Goal: Task Accomplishment & Management: Complete application form

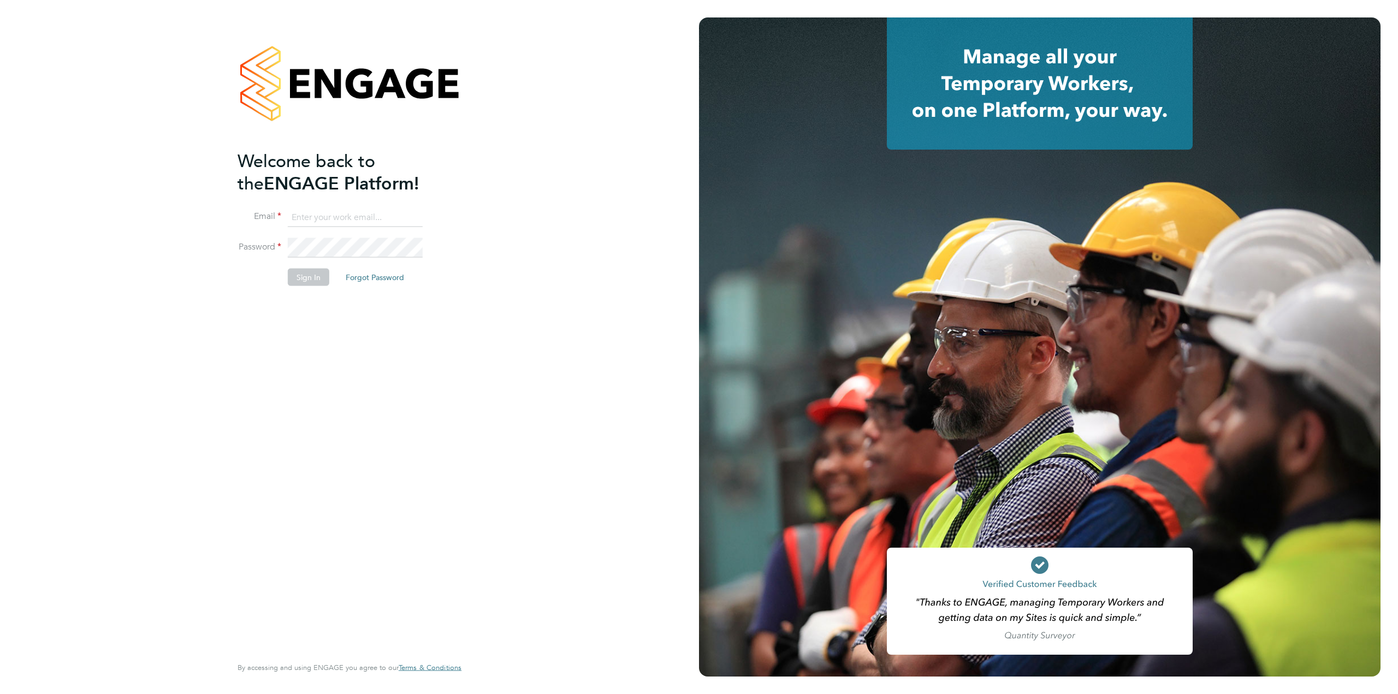
drag, startPoint x: 320, startPoint y: 214, endPoint x: 328, endPoint y: 216, distance: 8.5
click at [320, 214] on input at bounding box center [355, 218] width 135 height 20
type input "james.davey@vistry.co.uk"
click at [301, 276] on button "Sign In" at bounding box center [309, 277] width 42 height 17
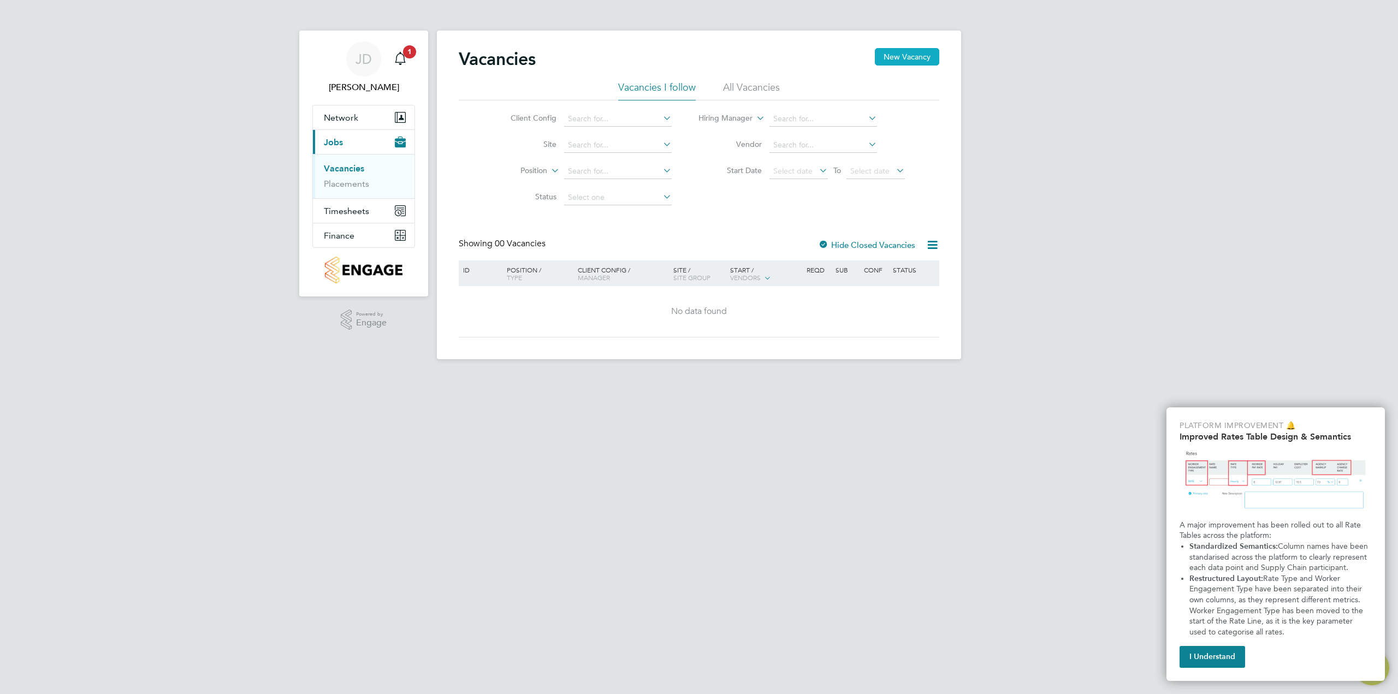
click at [915, 51] on button "New Vacancy" at bounding box center [907, 56] width 64 height 17
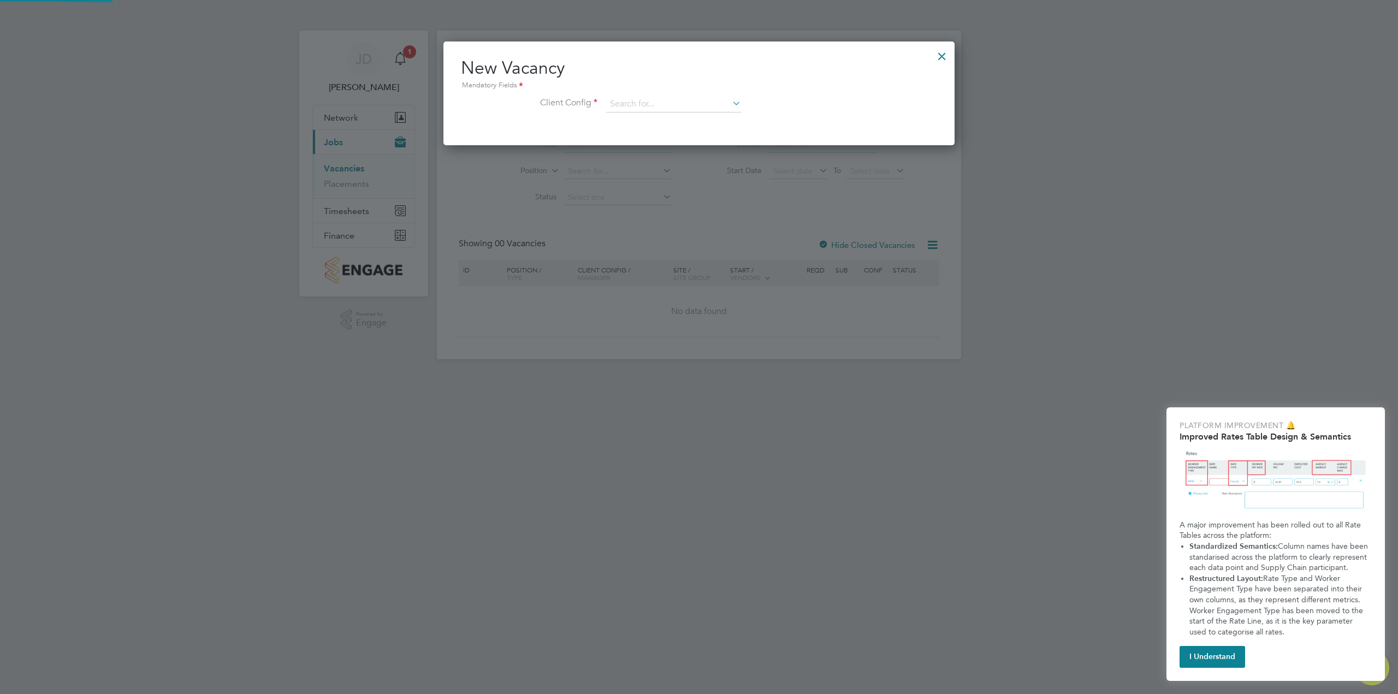
scroll to position [104, 512]
click at [730, 103] on icon at bounding box center [730, 103] width 0 height 15
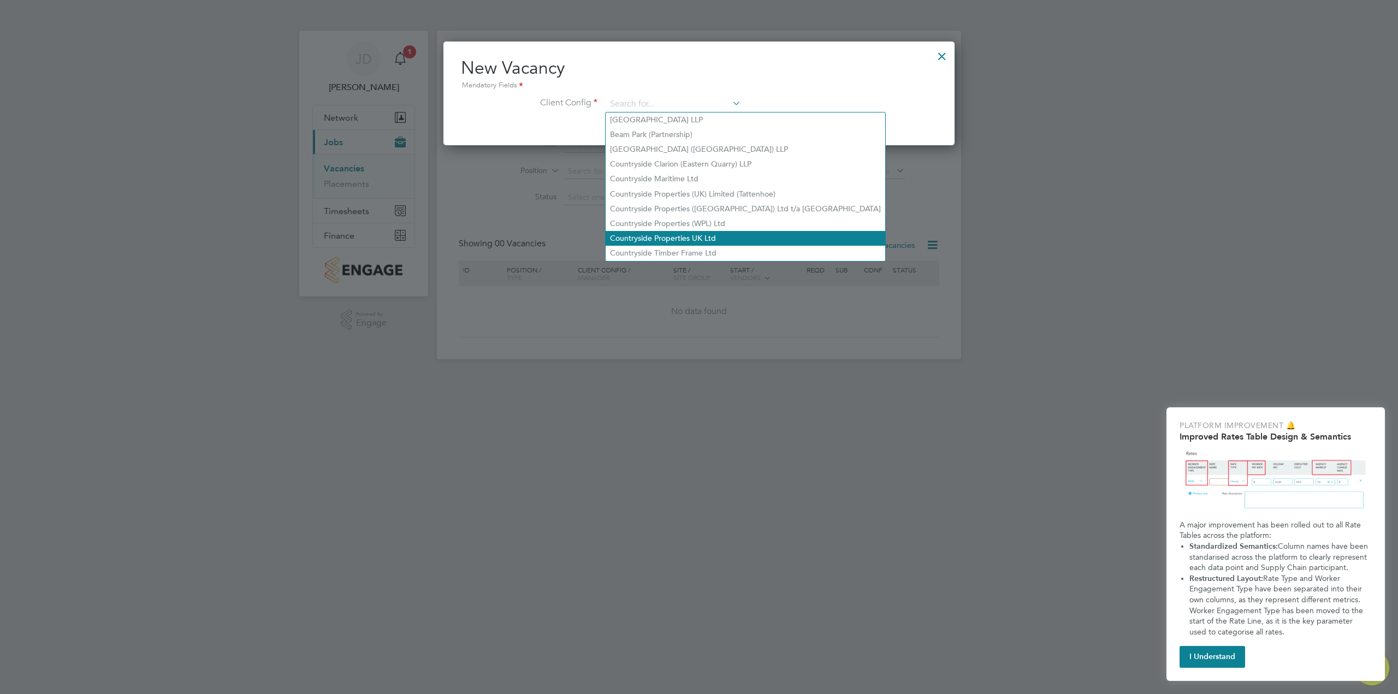
click at [670, 234] on li "Countryside Properties UK Ltd" at bounding box center [746, 238] width 280 height 15
type input "Countryside Properties UK Ltd"
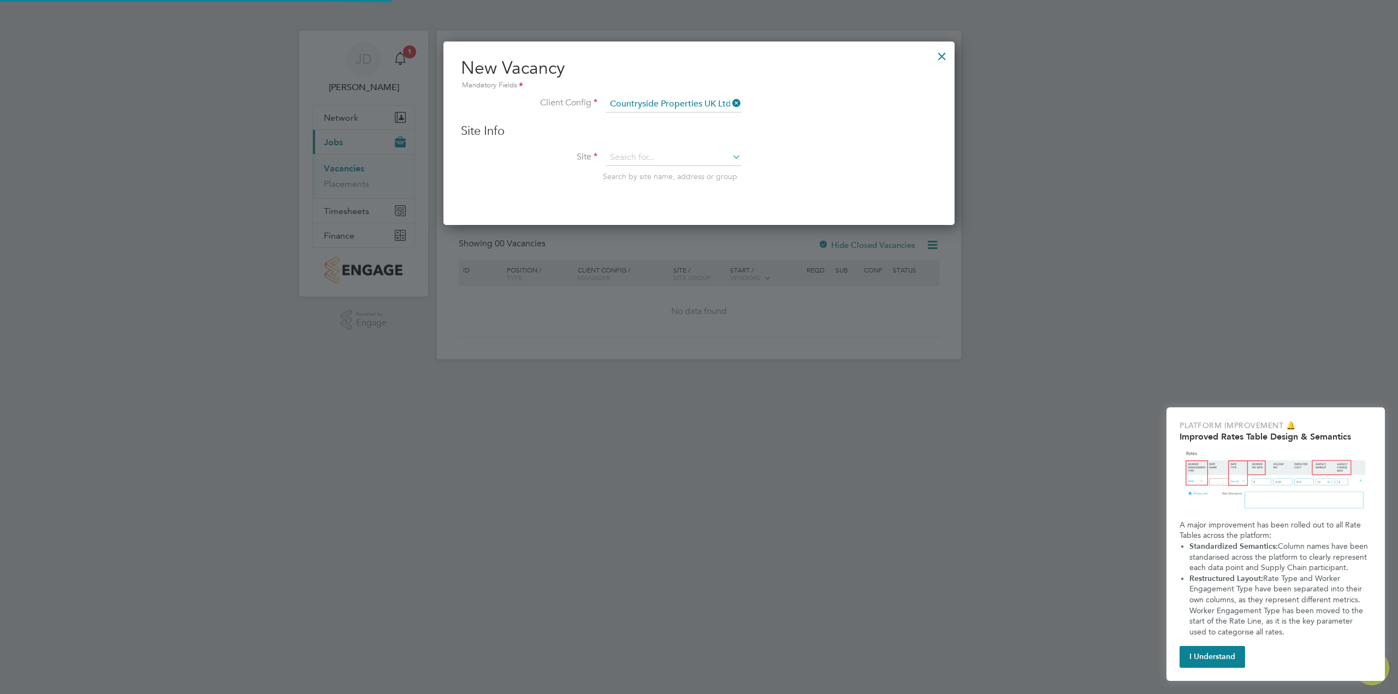
scroll to position [185, 512]
click at [730, 157] on icon at bounding box center [730, 156] width 0 height 15
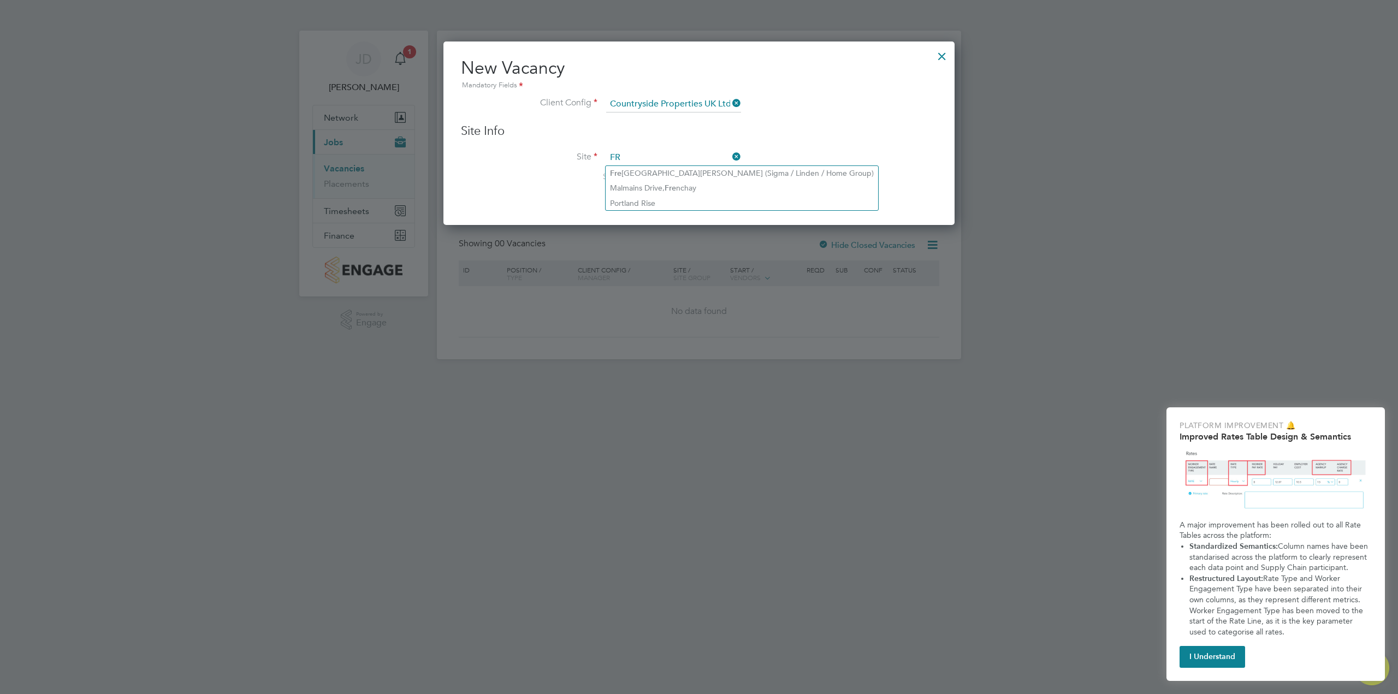
type input "F"
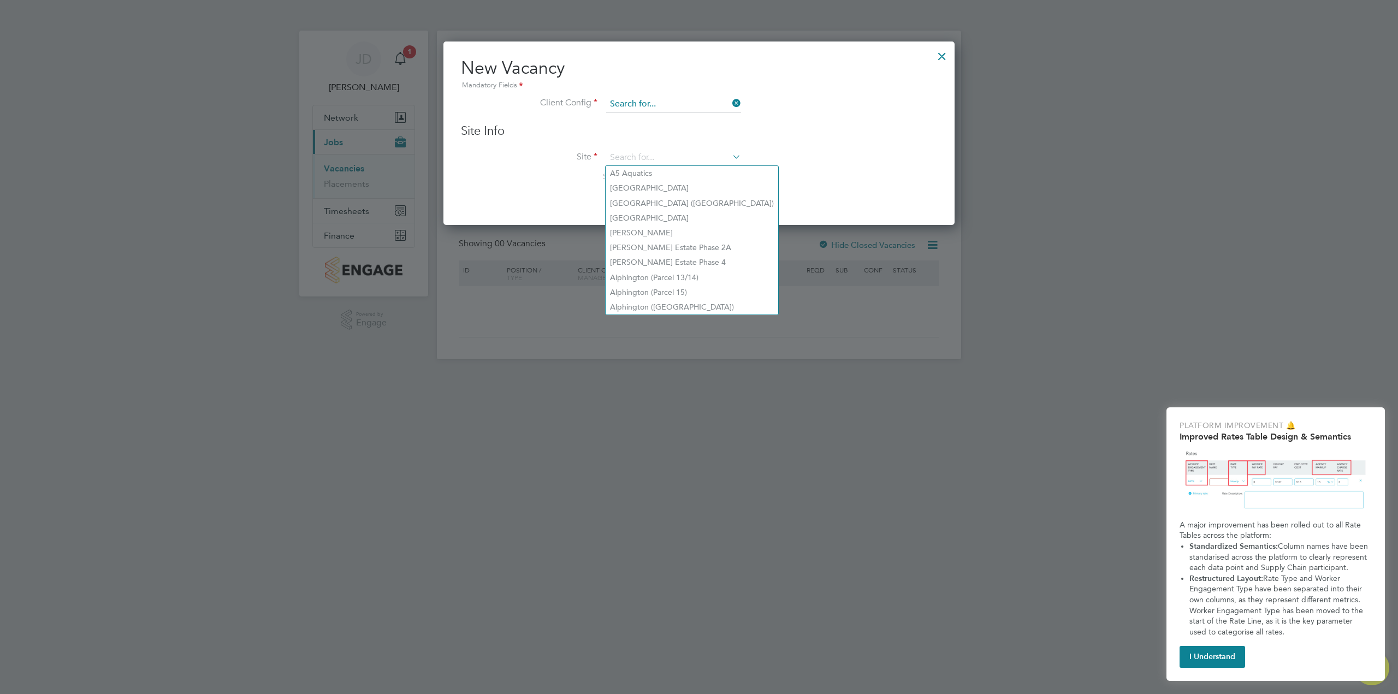
click at [703, 100] on input at bounding box center [673, 104] width 135 height 16
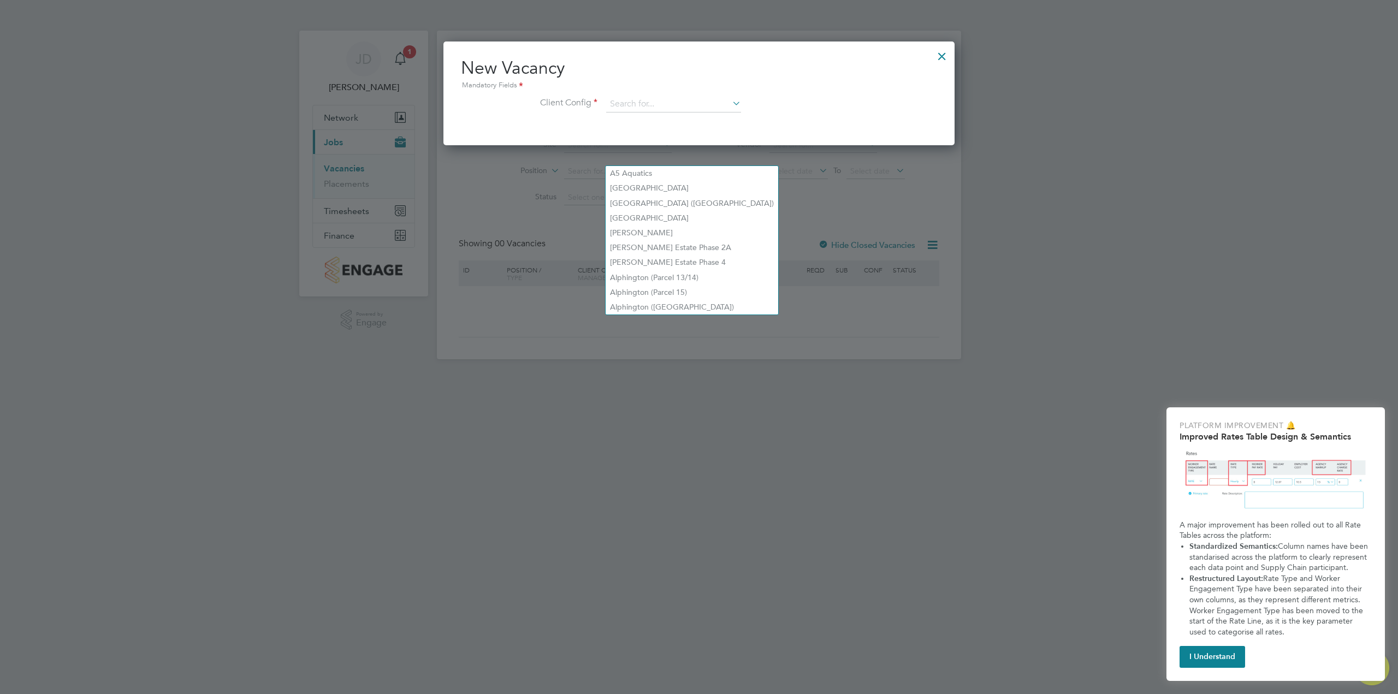
click at [854, 135] on div "New Vacancy Mandatory Fields Client Config" at bounding box center [698, 94] width 511 height 104
click at [730, 104] on icon at bounding box center [730, 103] width 0 height 15
click at [587, 200] on div at bounding box center [699, 347] width 1398 height 694
click at [519, 200] on div at bounding box center [699, 347] width 1398 height 694
click at [943, 52] on div at bounding box center [942, 54] width 20 height 20
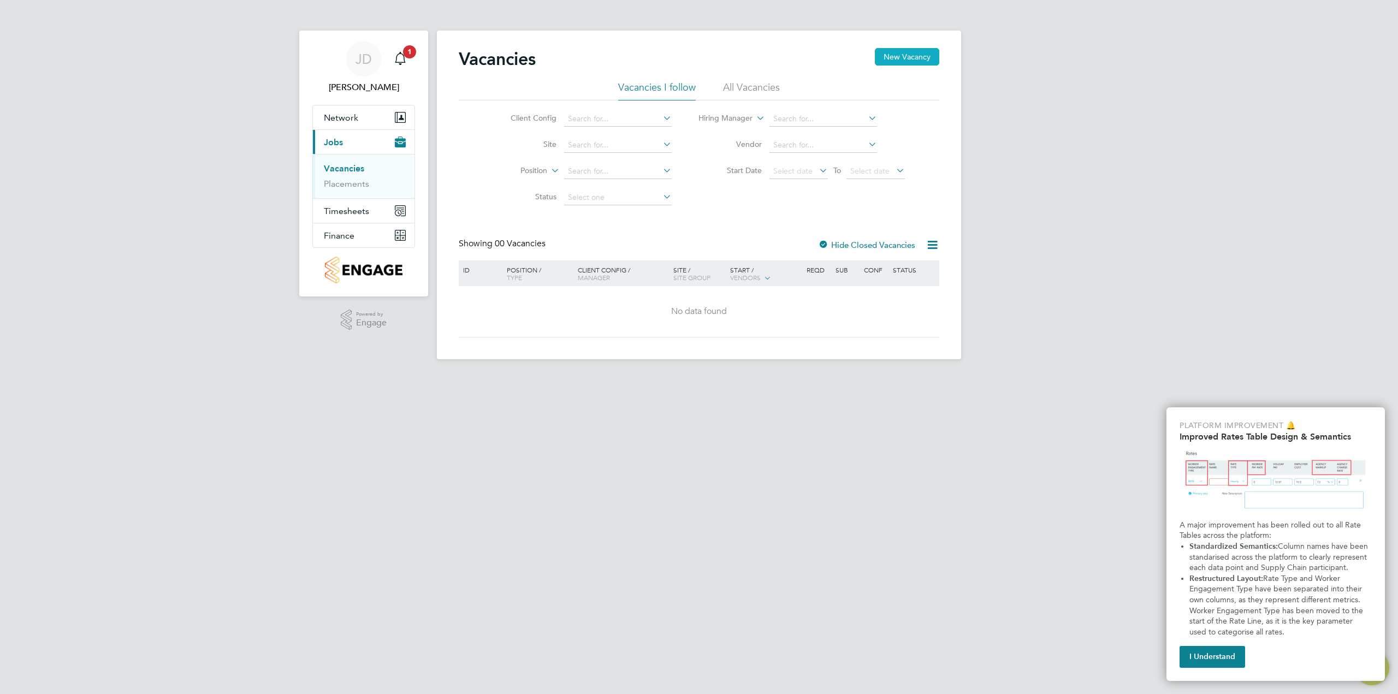
click at [902, 62] on button "New Vacancy" at bounding box center [907, 56] width 64 height 17
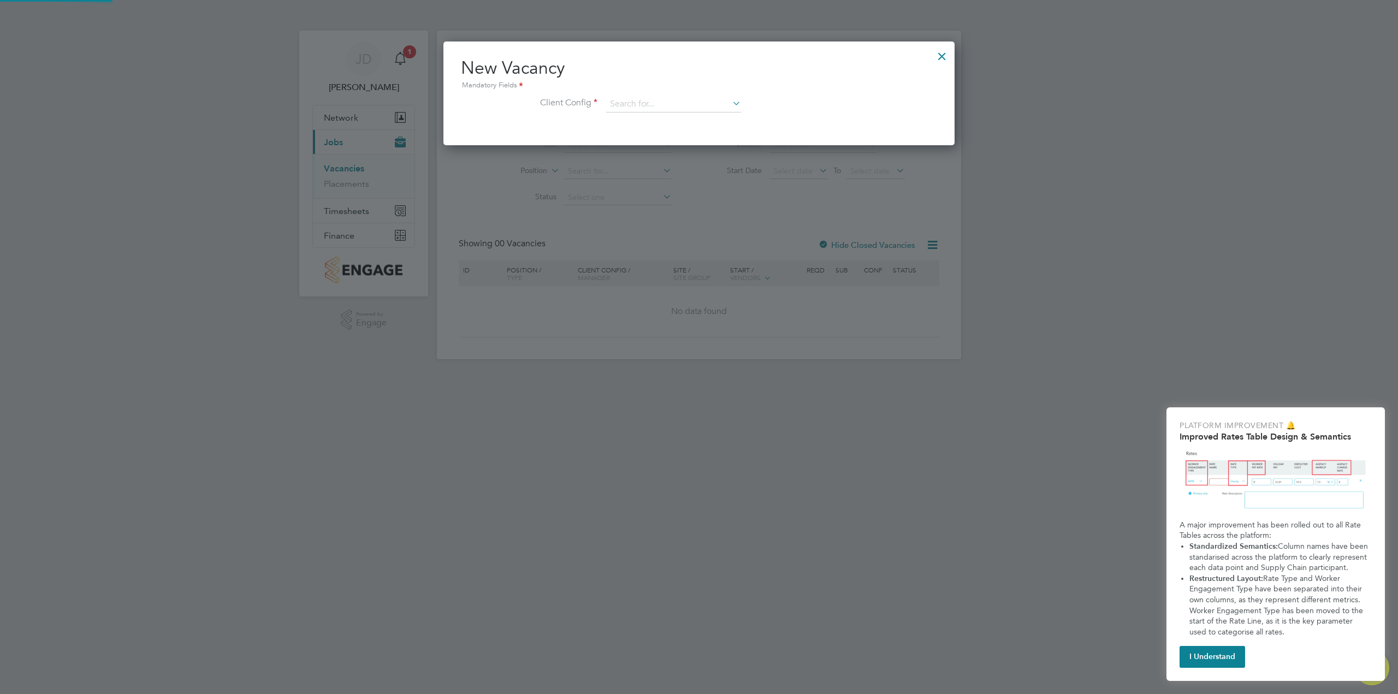
scroll to position [104, 512]
click at [730, 104] on icon at bounding box center [730, 103] width 0 height 15
click at [690, 120] on li "ZZ - DNU - ZZ Fresh Wharf Deemed Partnership" at bounding box center [691, 119] width 170 height 15
type input "ZZ - DNU - ZZ Fresh Wharf Deemed Partnership"
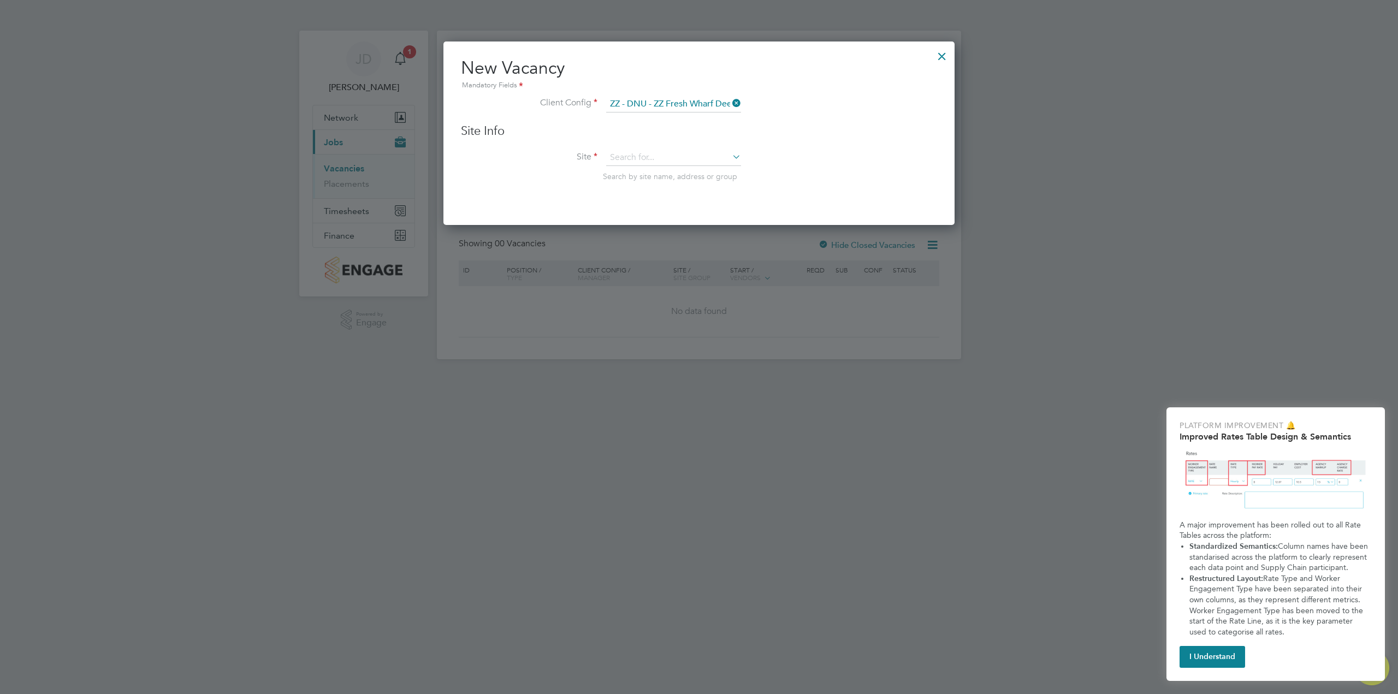
click at [730, 158] on icon at bounding box center [730, 156] width 0 height 15
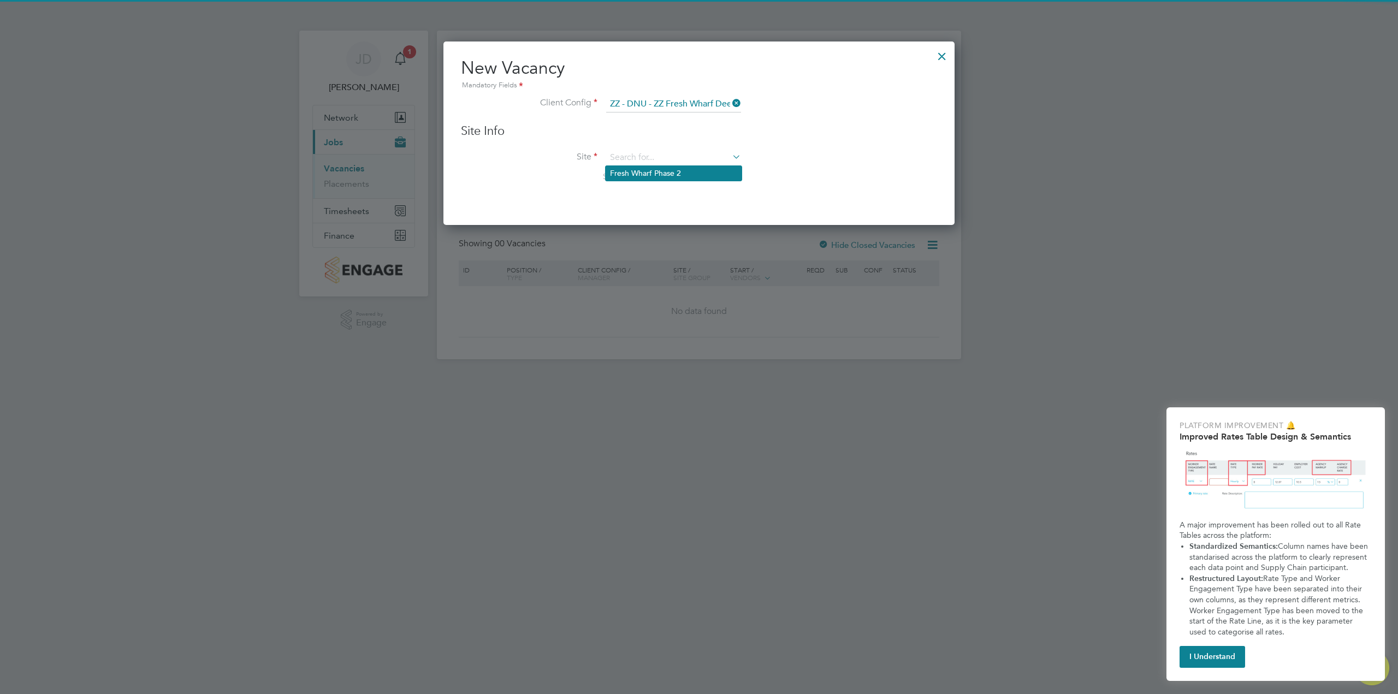
click at [666, 170] on li "Fresh Wharf Phase 2" at bounding box center [674, 173] width 136 height 15
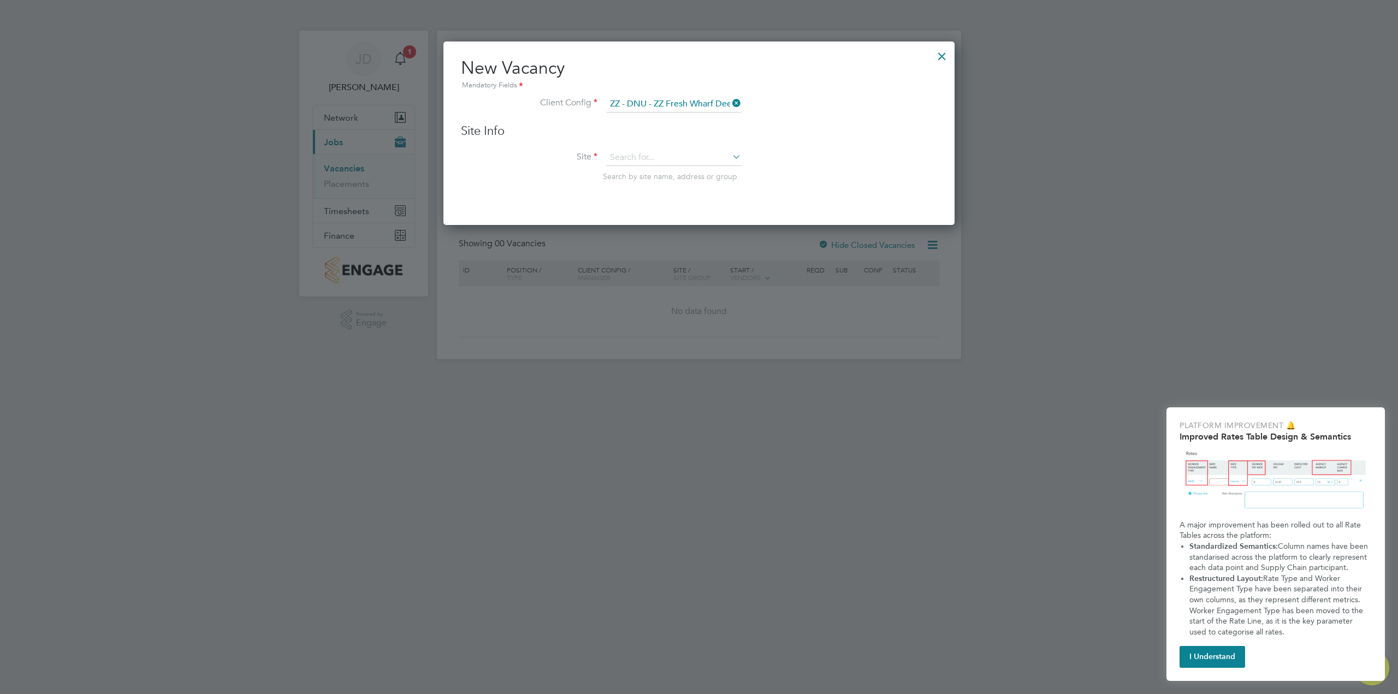
type input "Fresh Wharf Phase 2"
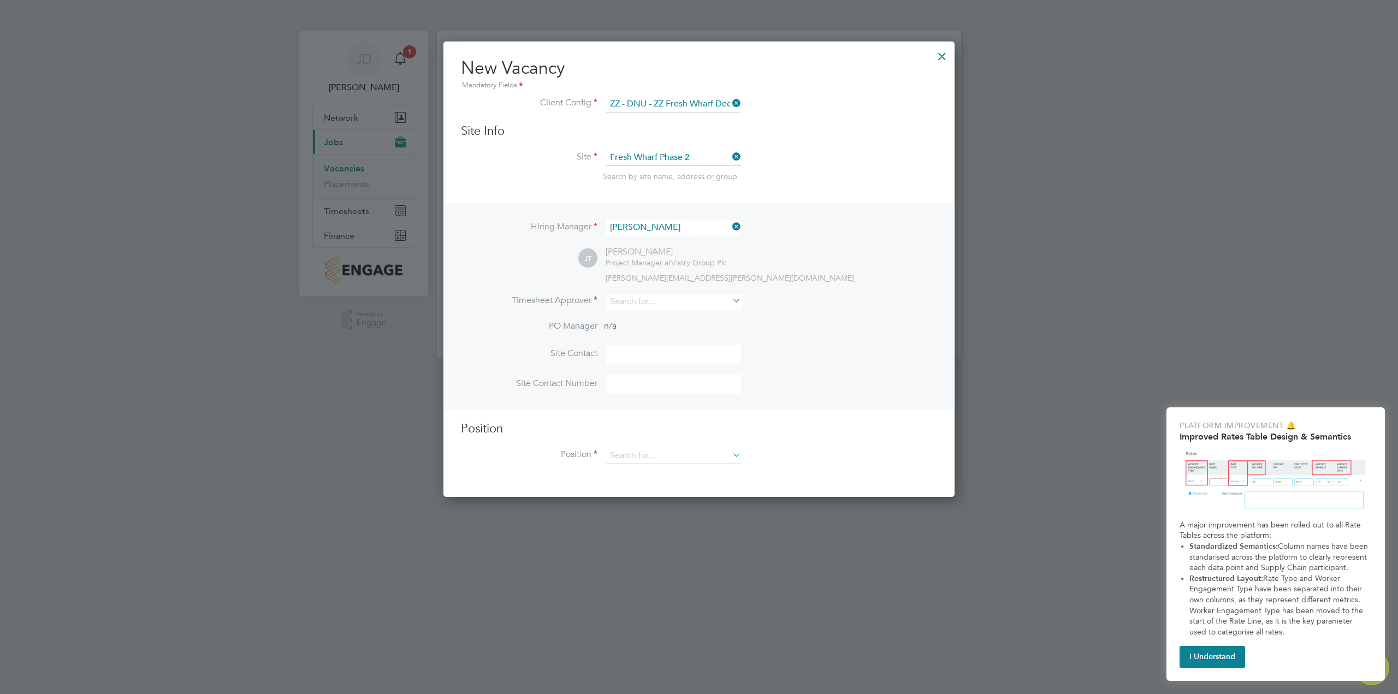
scroll to position [457, 512]
click at [730, 301] on icon at bounding box center [730, 300] width 0 height 15
click at [651, 314] on li "Sil vane DaRocha" at bounding box center [677, 317] width 143 height 15
type input "Silvane DaRocha"
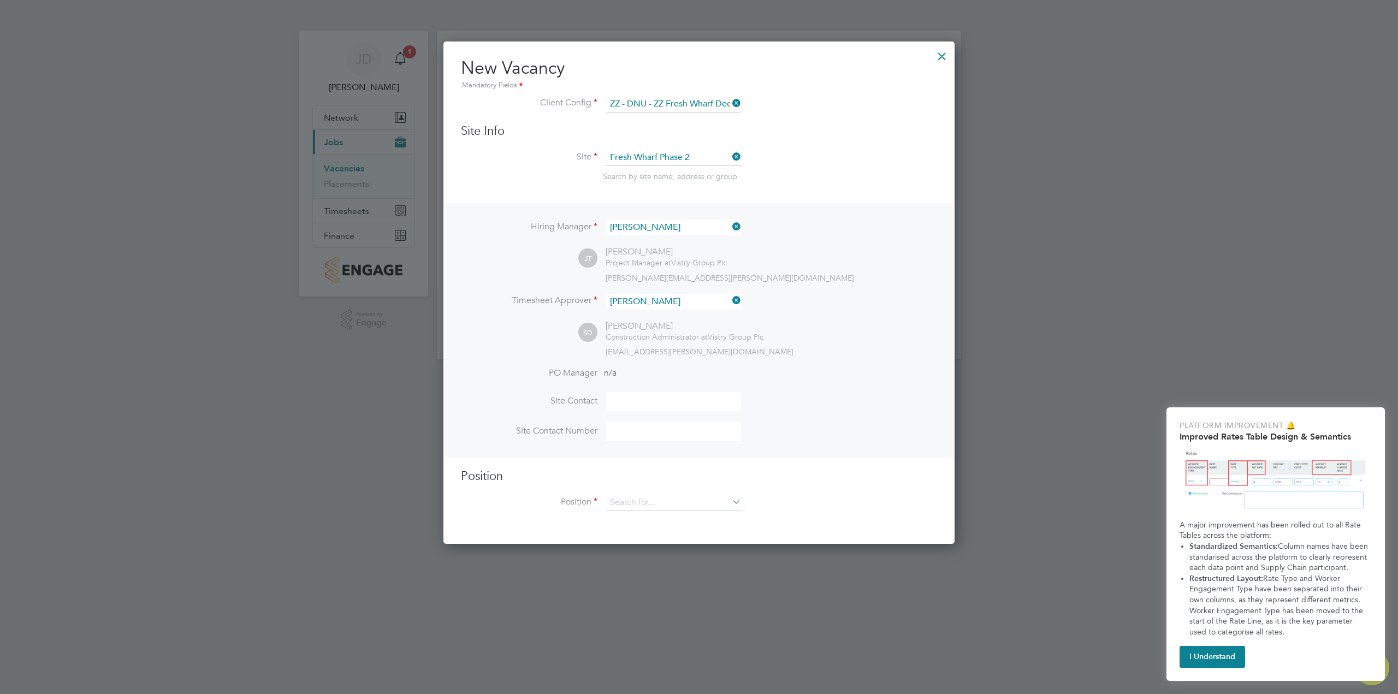
scroll to position [504, 512]
drag, startPoint x: 625, startPoint y: 404, endPoint x: 689, endPoint y: 405, distance: 64.4
click at [625, 404] on input at bounding box center [673, 401] width 135 height 19
type input "Jamie Tye"
drag, startPoint x: 626, startPoint y: 433, endPoint x: 644, endPoint y: 437, distance: 18.5
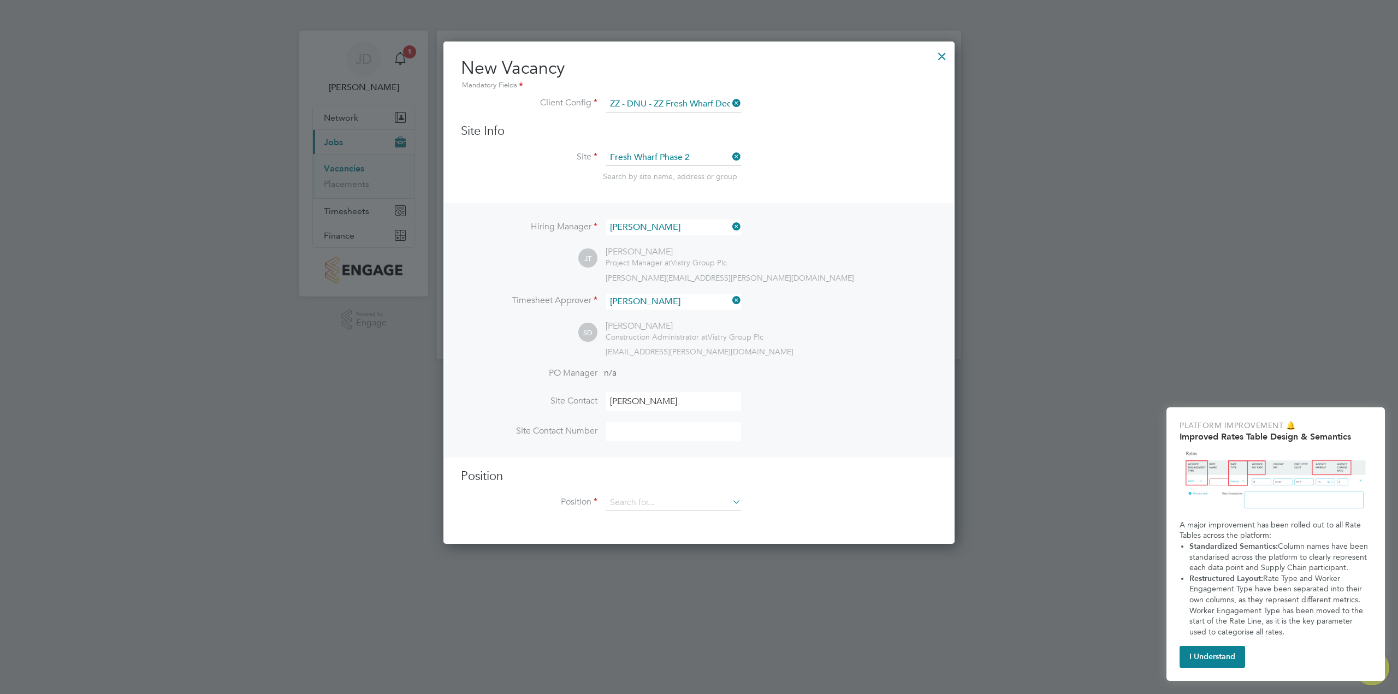
click at [626, 433] on input at bounding box center [673, 431] width 135 height 19
type input "07464491596"
click at [730, 500] on icon at bounding box center [730, 501] width 0 height 15
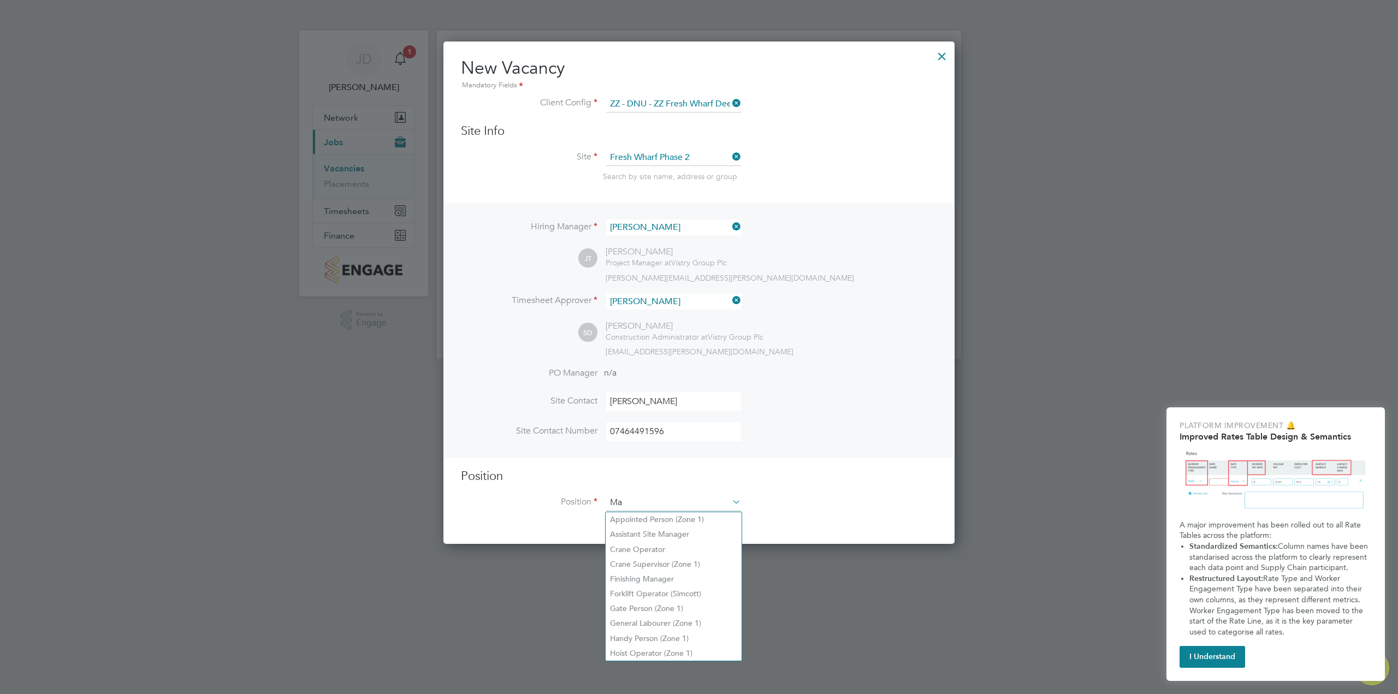
scroll to position [1574, 512]
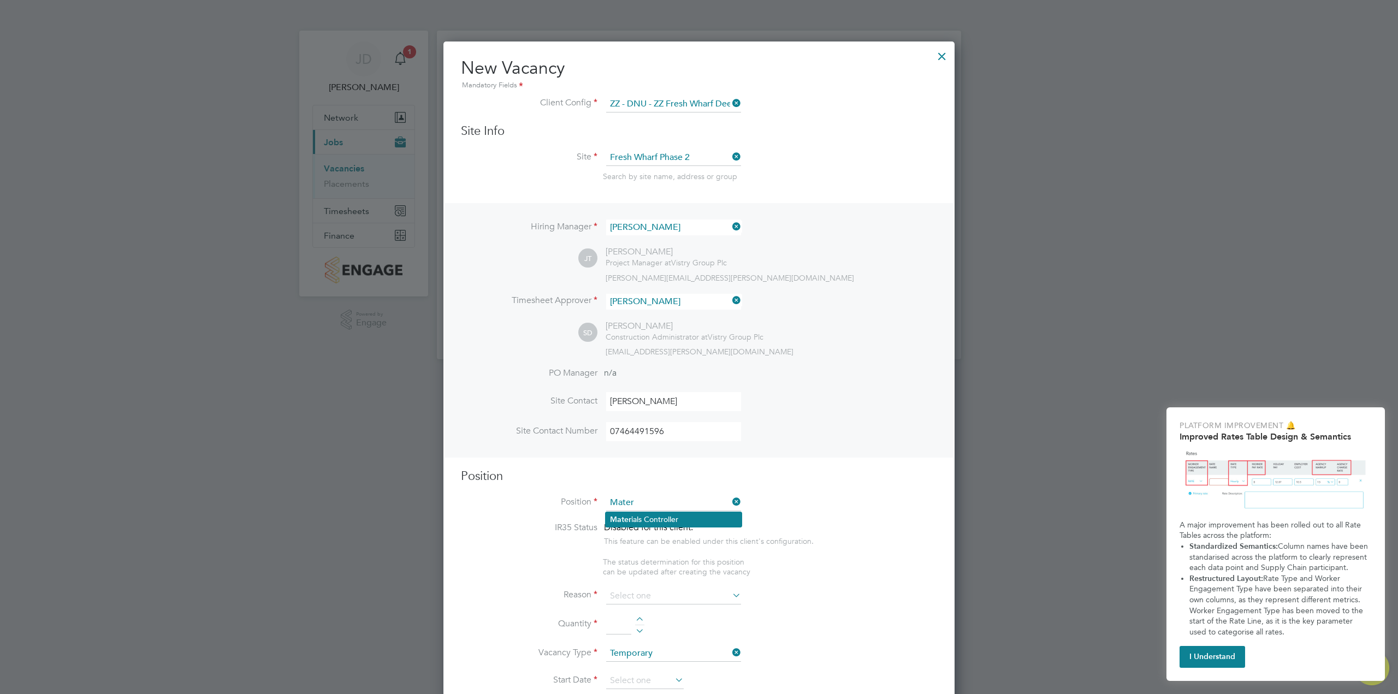
click at [666, 515] on li "Mater ials Controller" at bounding box center [674, 519] width 136 height 15
type input "Materials Controller"
type textarea "- Managing all deliveries and collections to and from site - Scheduling the cra…"
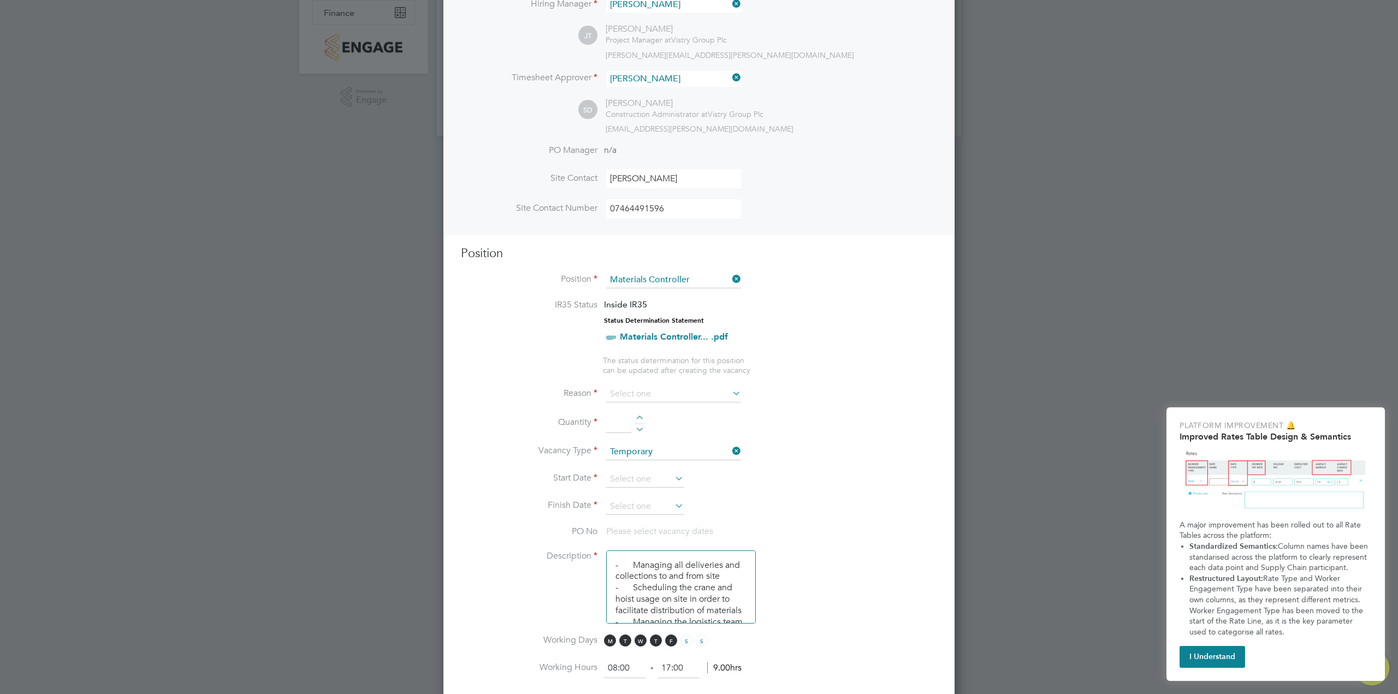
scroll to position [273, 0]
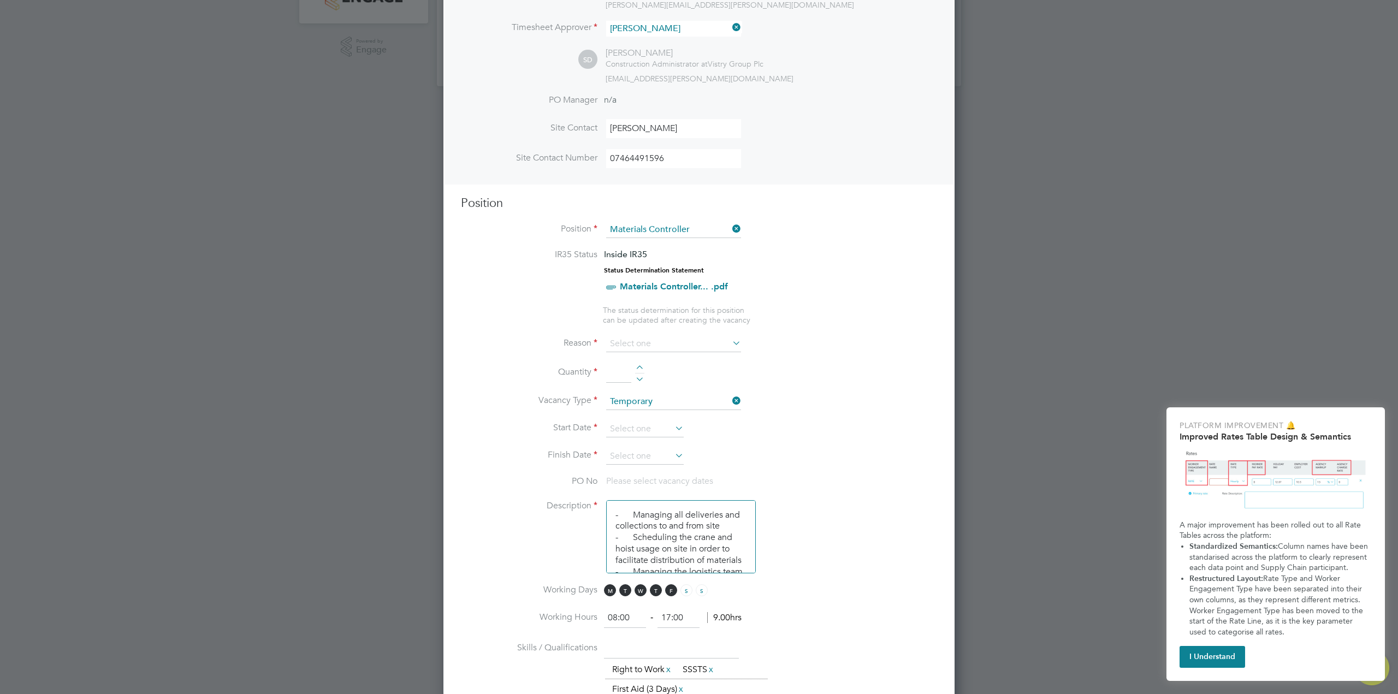
click at [730, 342] on icon at bounding box center [730, 342] width 0 height 15
click at [730, 343] on icon at bounding box center [730, 342] width 0 height 15
click at [628, 344] on input at bounding box center [673, 344] width 135 height 16
click at [635, 445] on li "Vacant Role" at bounding box center [674, 446] width 136 height 14
type input "Vacant Role"
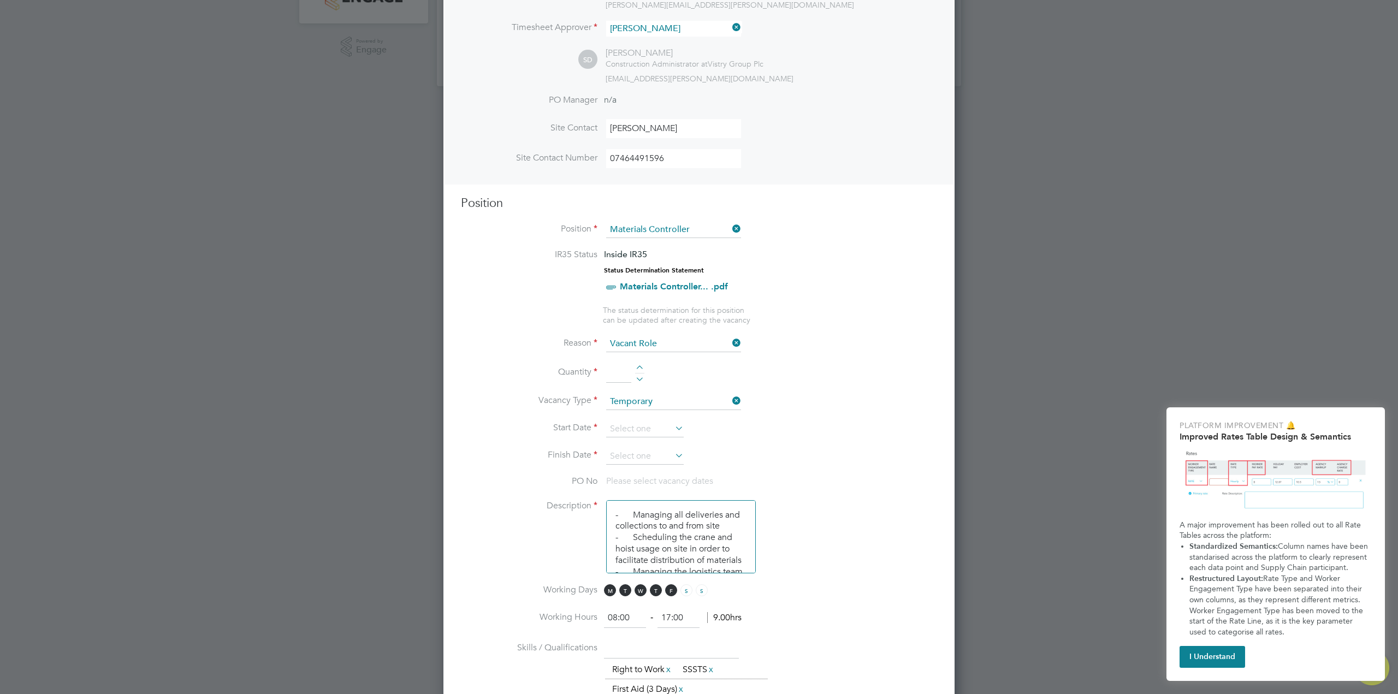
click at [638, 368] on div at bounding box center [639, 369] width 9 height 8
type input "1"
drag, startPoint x: 639, startPoint y: 399, endPoint x: 699, endPoint y: 399, distance: 59.5
click at [641, 399] on input at bounding box center [673, 402] width 135 height 16
click at [636, 419] on li "Temporary" at bounding box center [674, 418] width 136 height 14
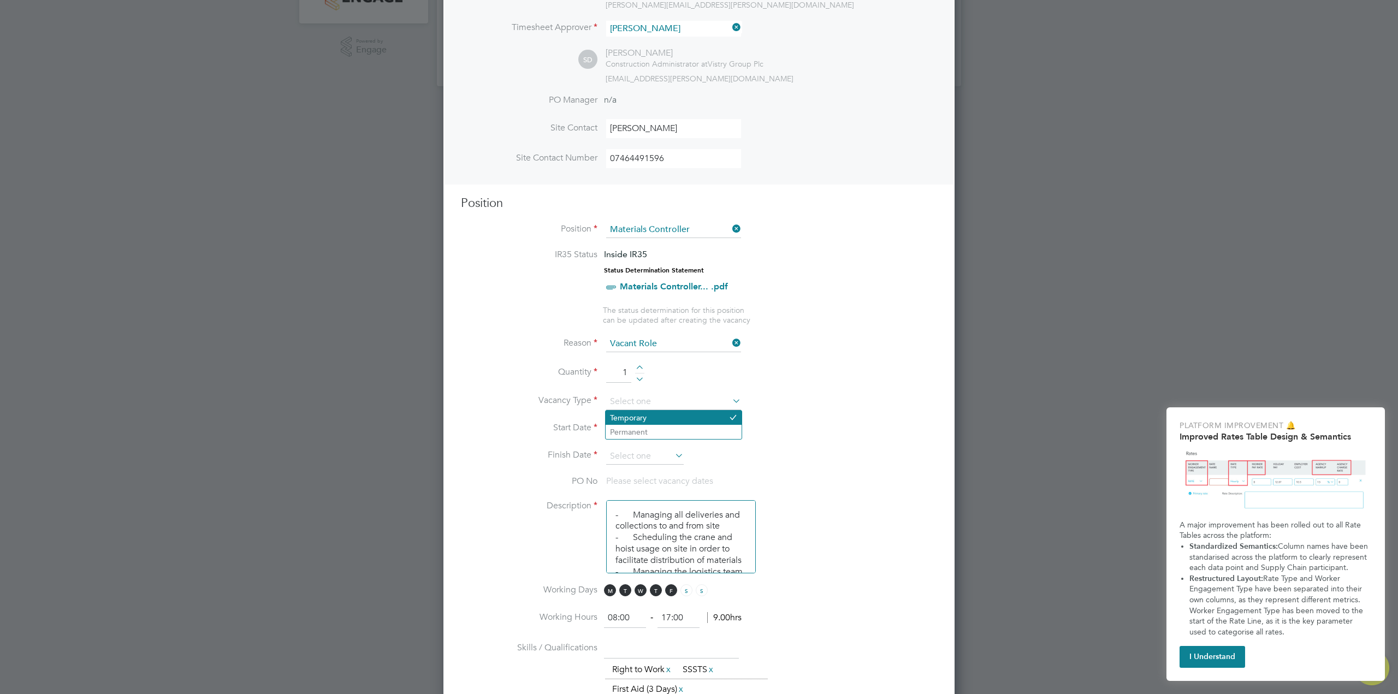
type input "Temporary"
click at [673, 428] on icon at bounding box center [673, 427] width 0 height 15
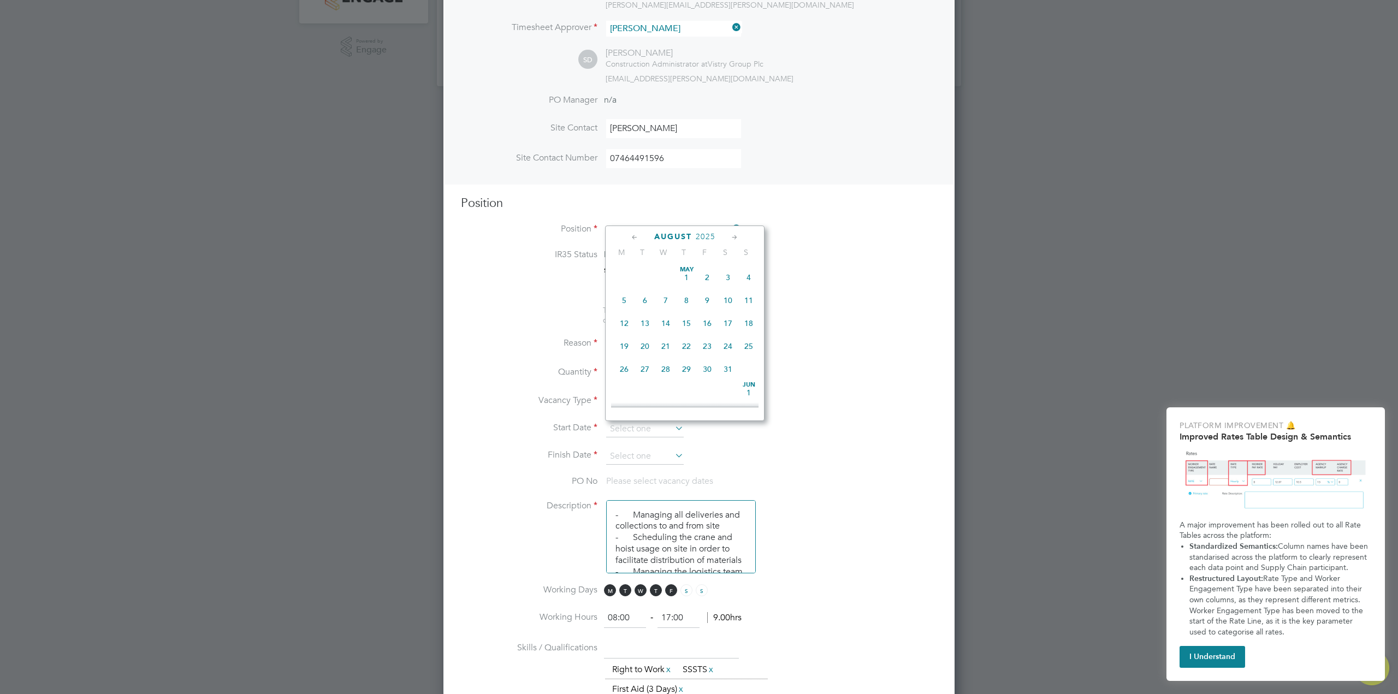
scroll to position [425, 0]
click at [620, 345] on span "Sep 1" at bounding box center [624, 335] width 21 height 21
type input "01 Sep 2025"
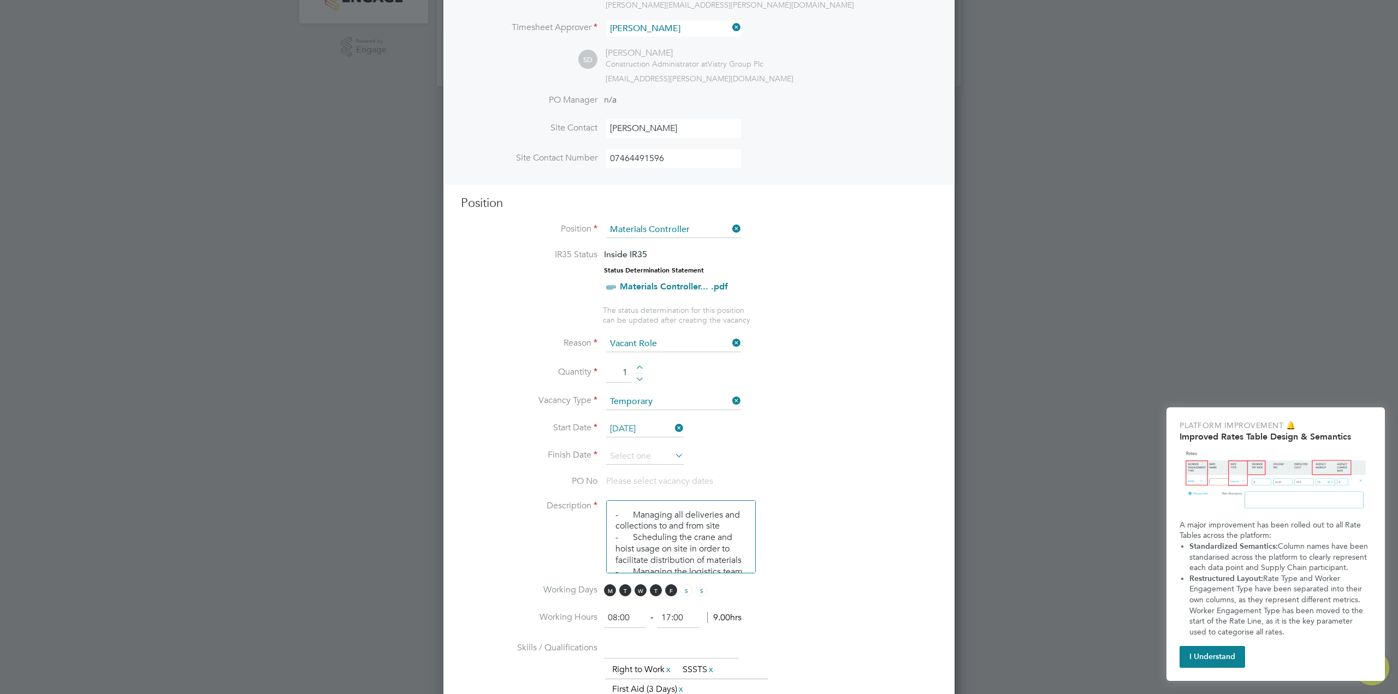
click at [673, 455] on icon at bounding box center [673, 455] width 0 height 15
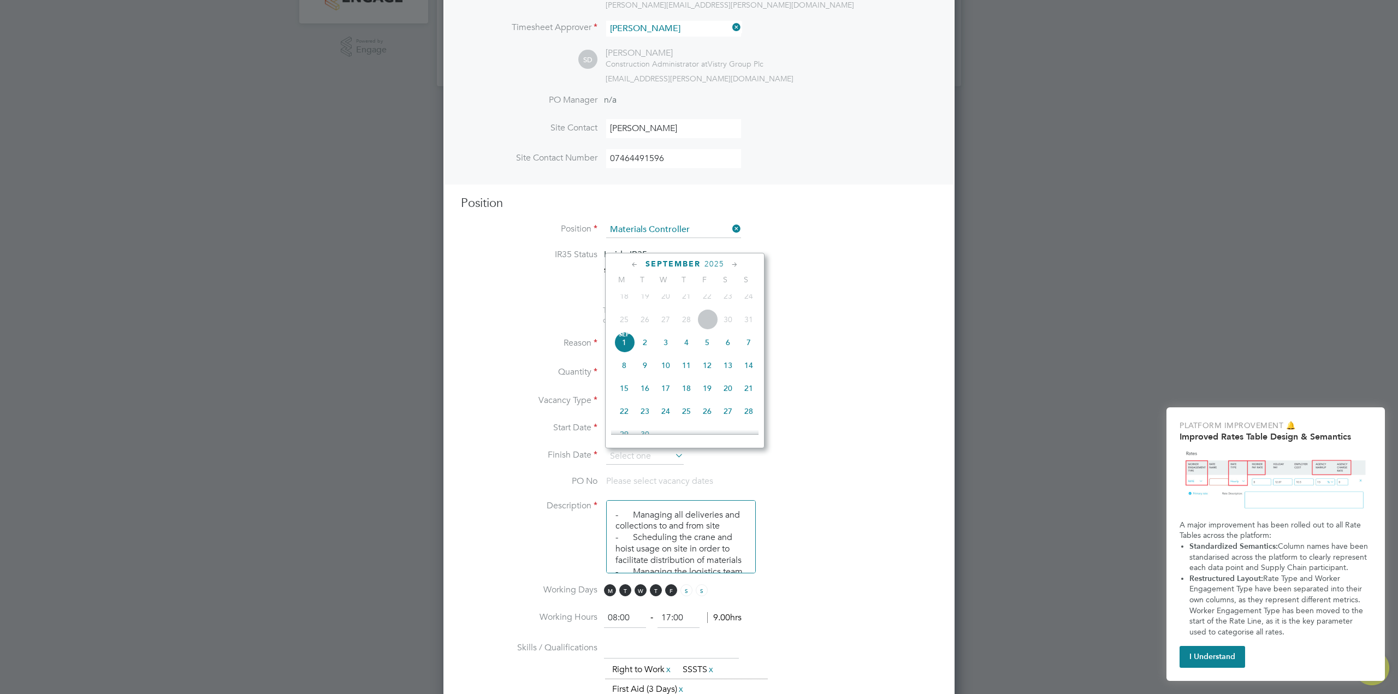
click at [733, 263] on icon at bounding box center [735, 265] width 10 height 12
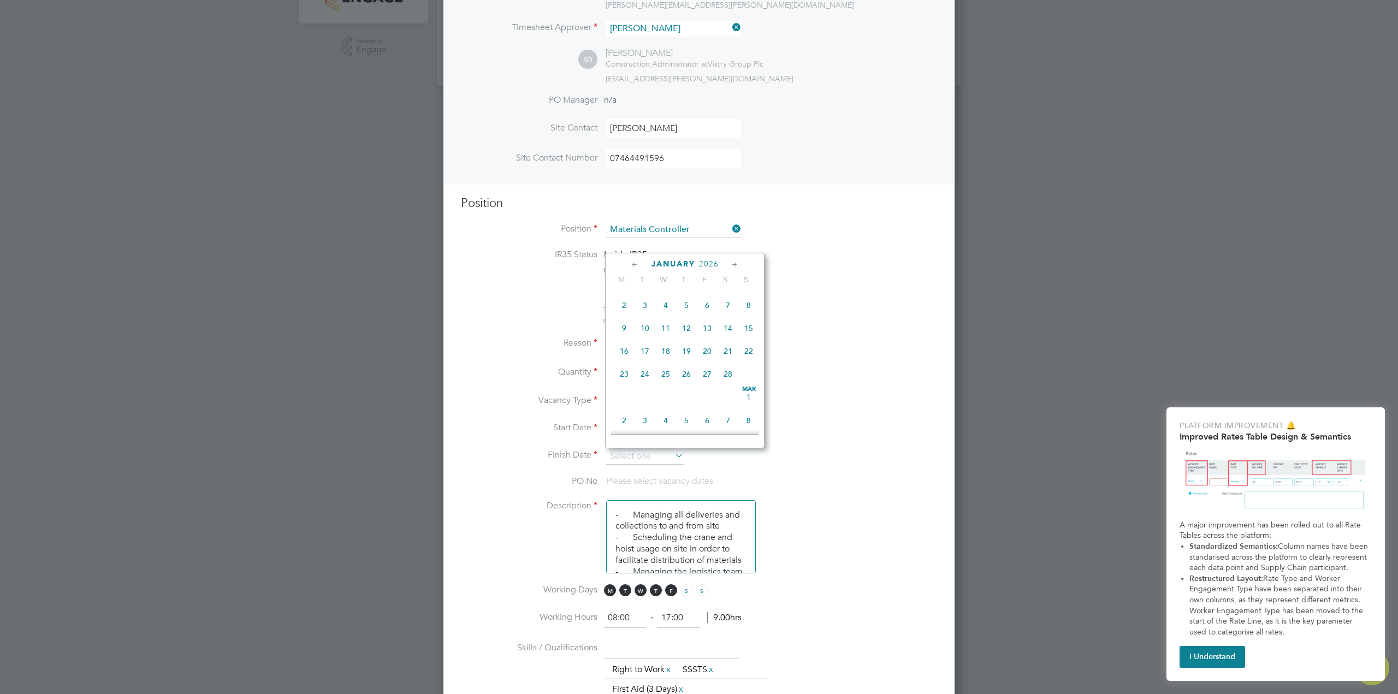
click at [733, 263] on icon at bounding box center [735, 265] width 10 height 12
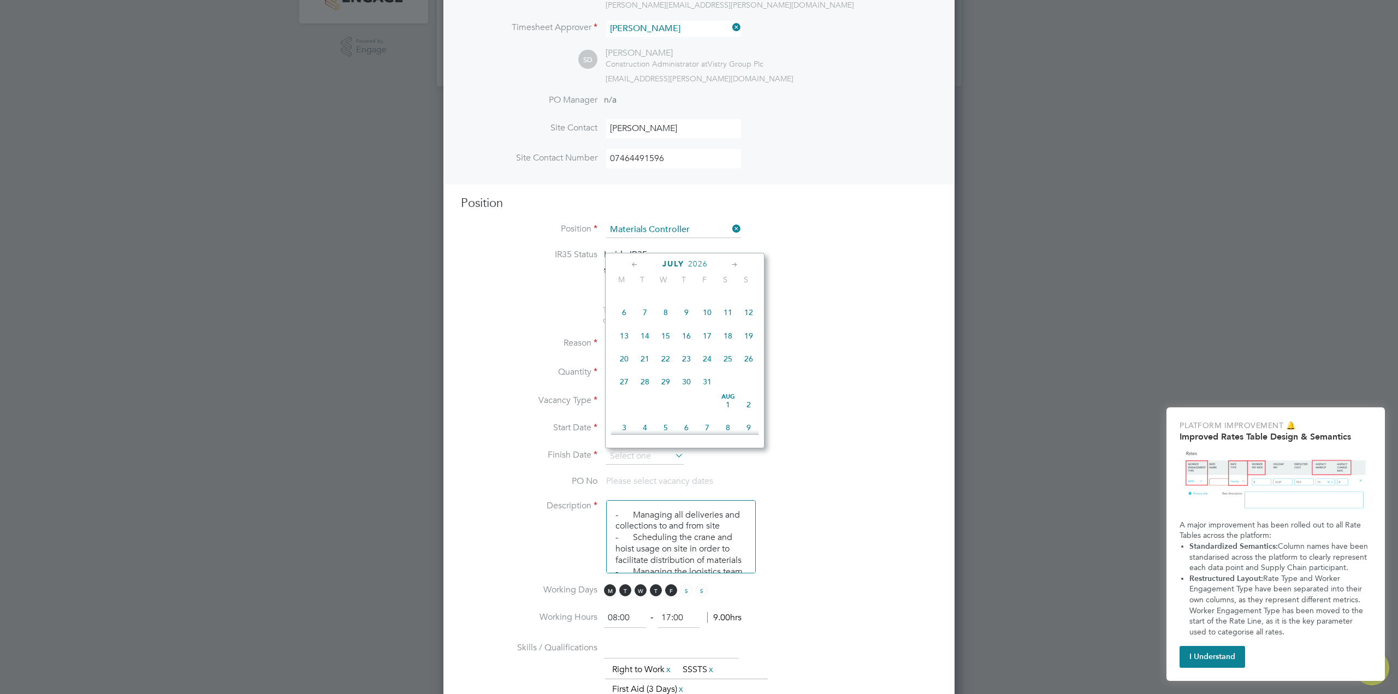
click at [733, 263] on icon at bounding box center [735, 265] width 10 height 12
click at [624, 271] on span "31" at bounding box center [624, 260] width 21 height 21
type input "31 Aug 2026"
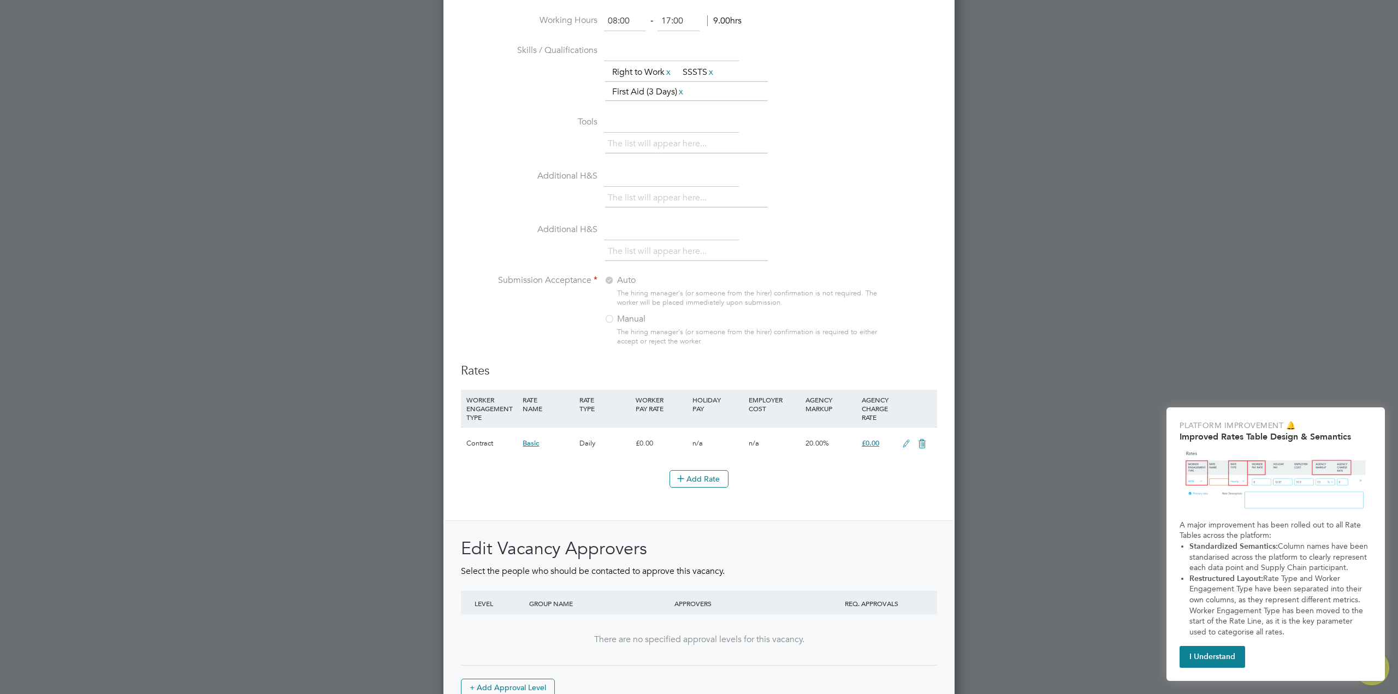
scroll to position [983, 0]
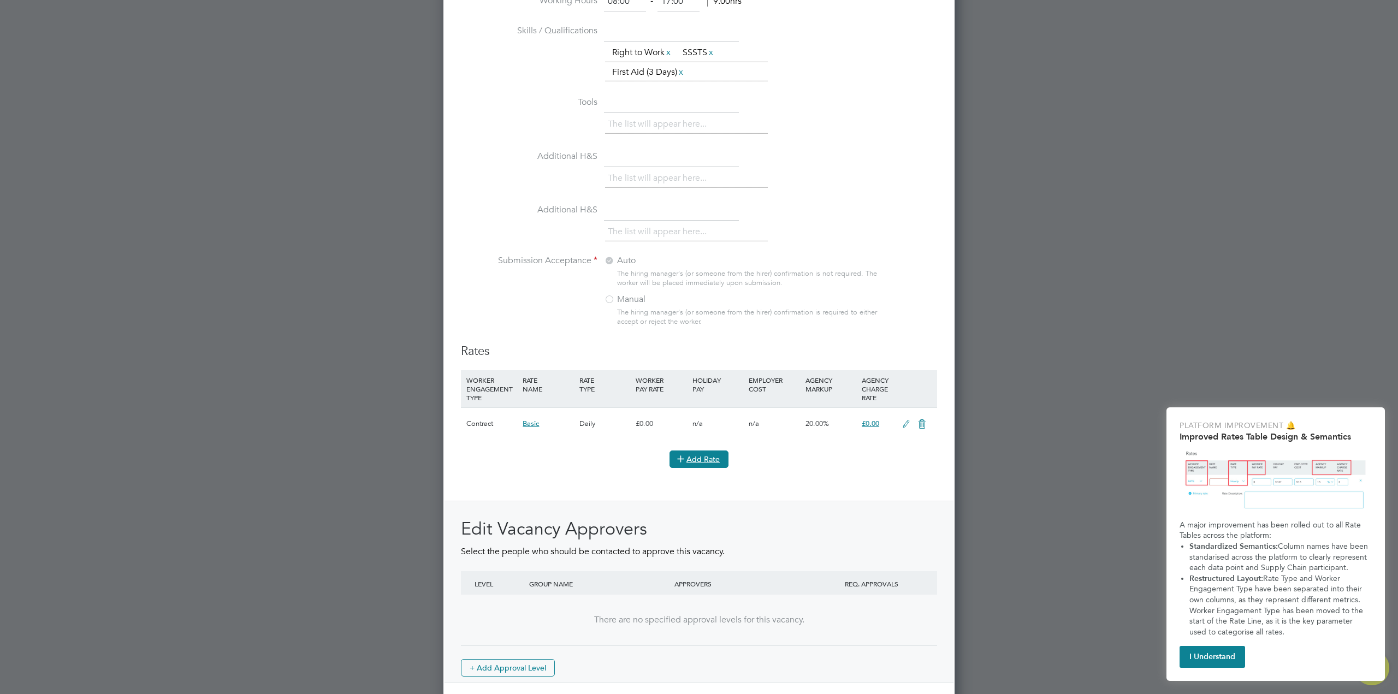
click at [693, 452] on button "Add Rate" at bounding box center [699, 459] width 59 height 17
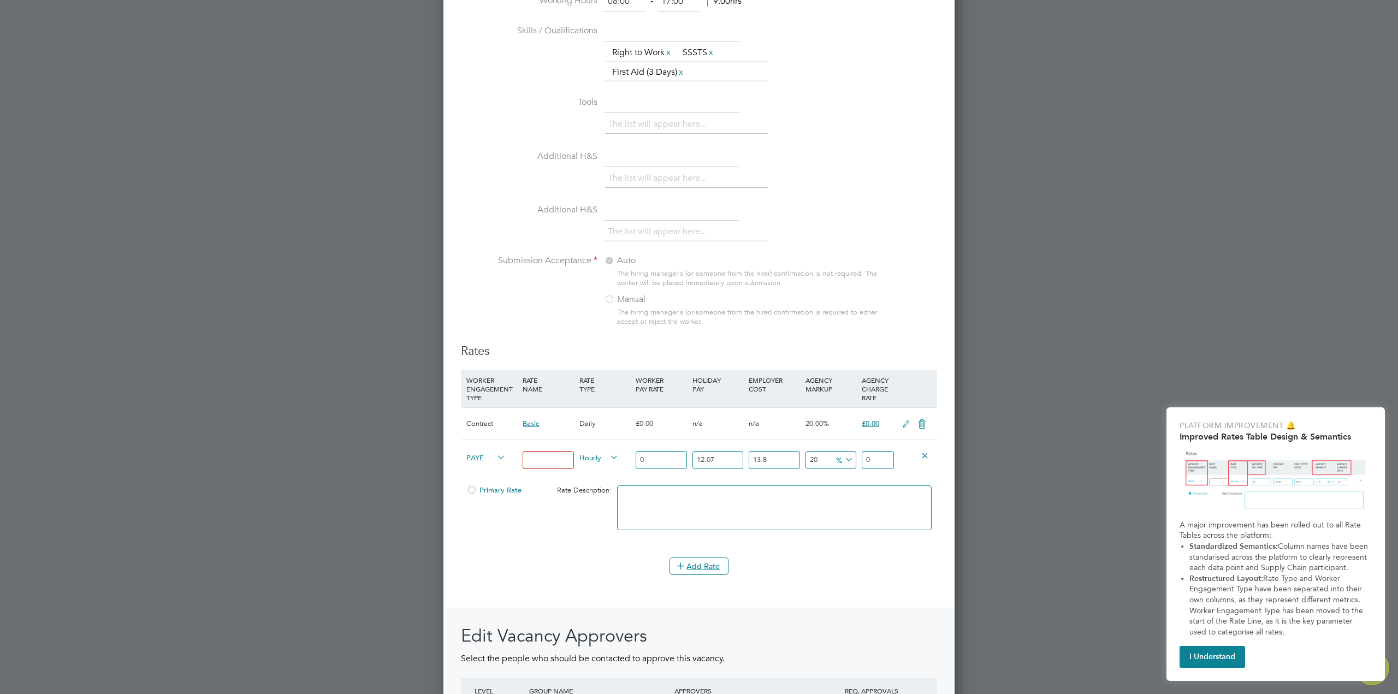
click at [608, 456] on icon at bounding box center [608, 457] width 0 height 15
click at [495, 457] on icon at bounding box center [495, 457] width 0 height 15
click at [507, 457] on div "PAYE" at bounding box center [492, 458] width 56 height 37
click at [542, 457] on input at bounding box center [548, 460] width 51 height 18
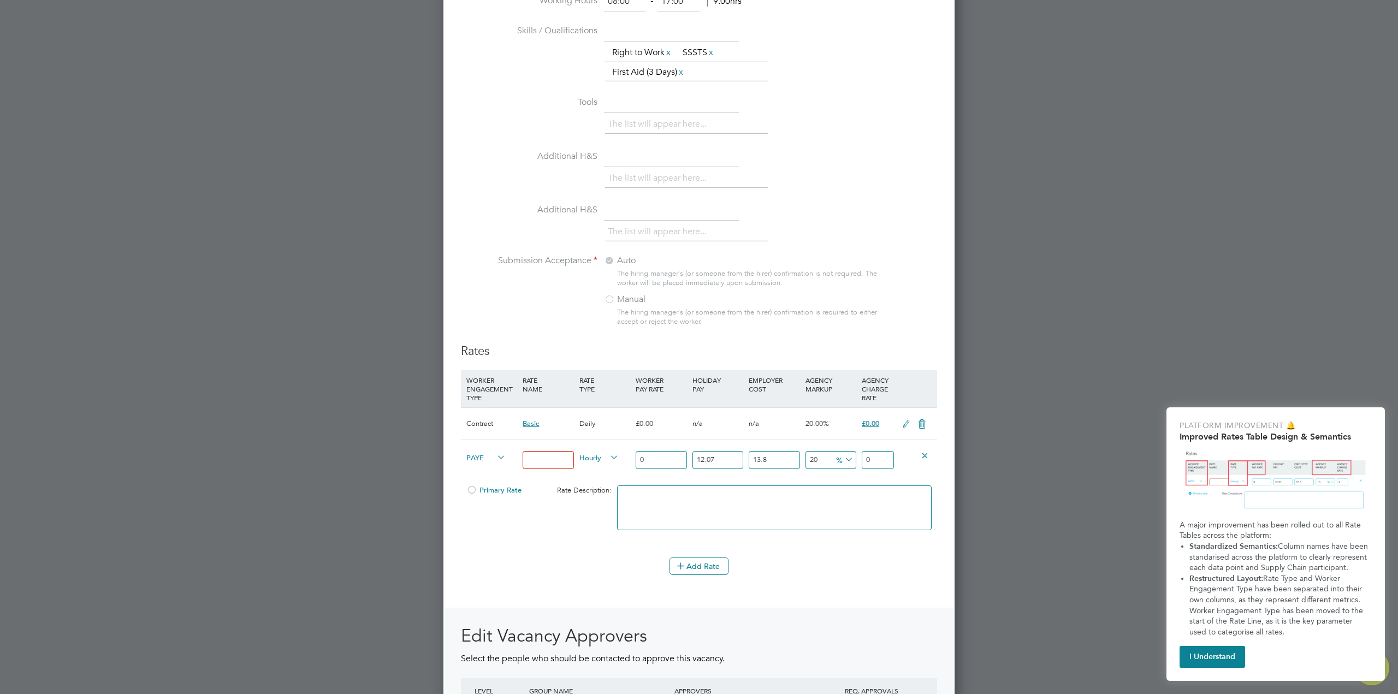
click at [608, 456] on icon at bounding box center [608, 457] width 0 height 15
click at [873, 425] on span "£0.00" at bounding box center [870, 423] width 17 height 9
click at [925, 454] on icon at bounding box center [925, 455] width 8 height 8
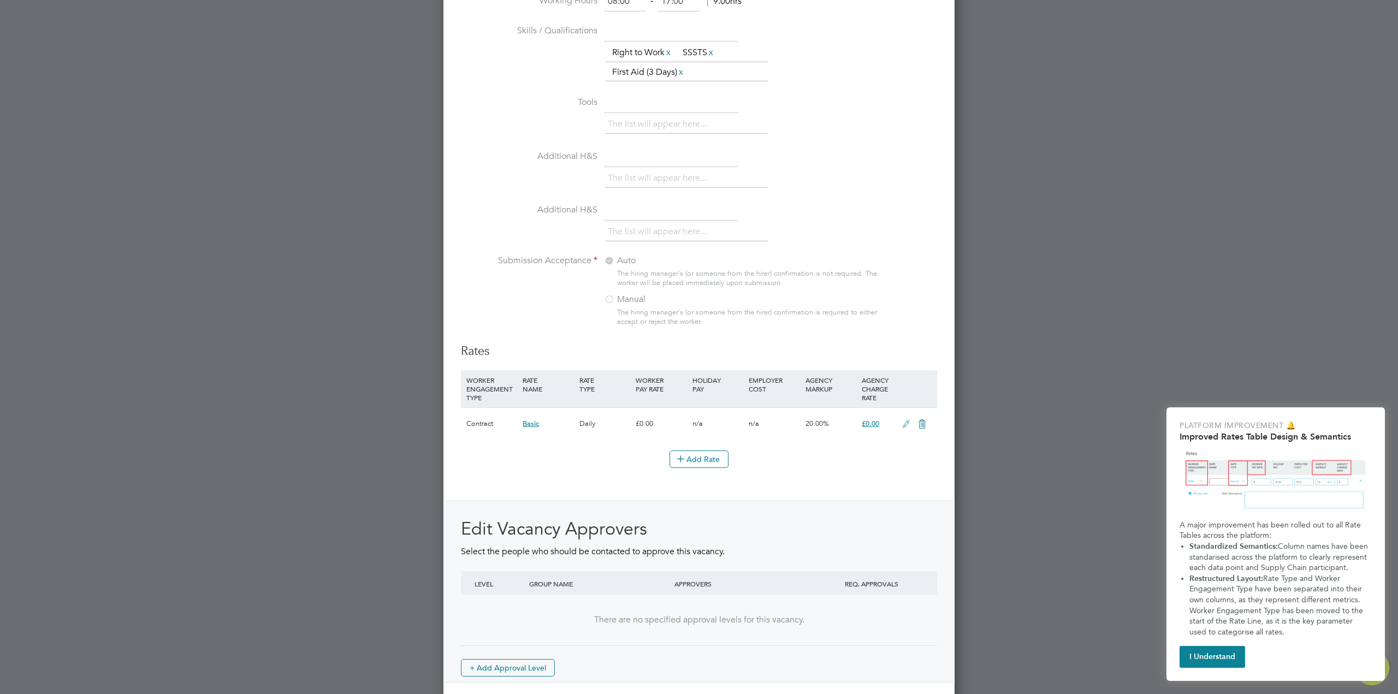
scroll to position [1686, 512]
click at [875, 424] on span "£0.00" at bounding box center [870, 423] width 17 height 9
click at [870, 423] on span "£0.00" at bounding box center [870, 423] width 17 height 9
click at [904, 424] on icon at bounding box center [906, 424] width 14 height 9
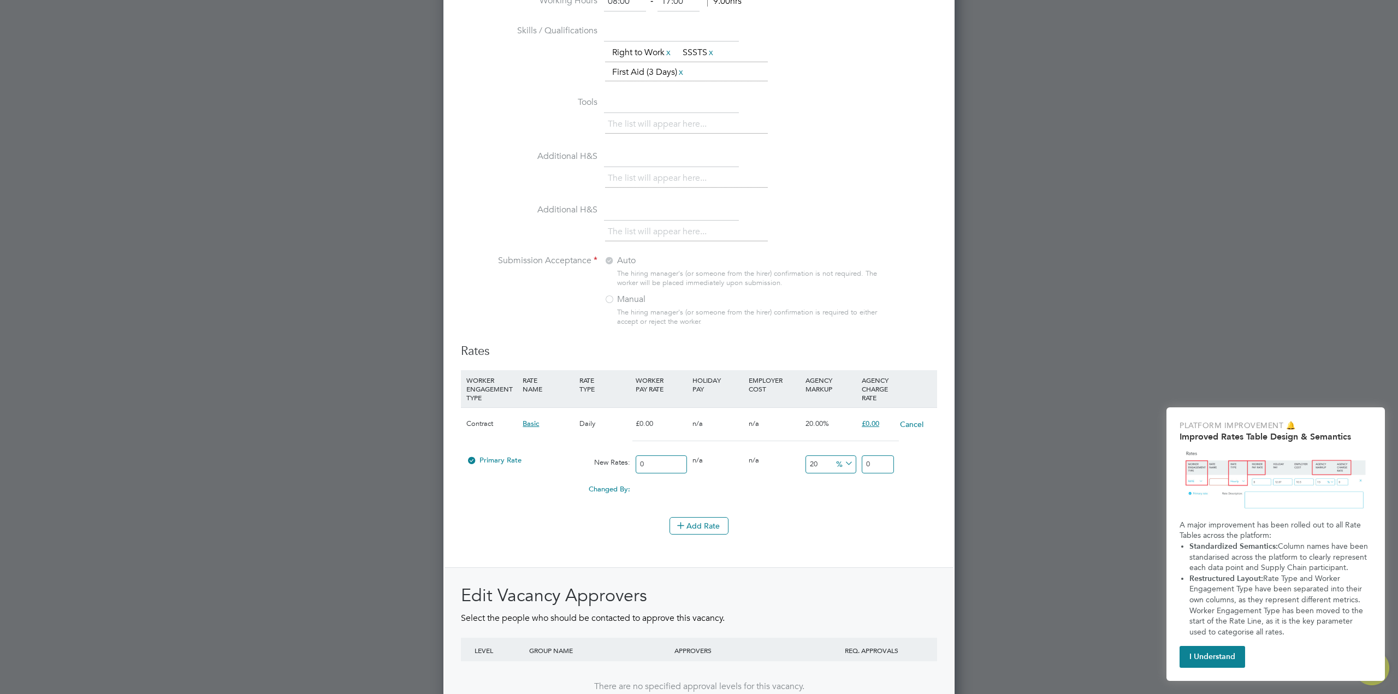
click at [843, 461] on icon at bounding box center [843, 463] width 0 height 15
click at [839, 489] on li "£" at bounding box center [845, 490] width 26 height 14
click at [657, 468] on input "0" at bounding box center [661, 464] width 51 height 18
type input "2"
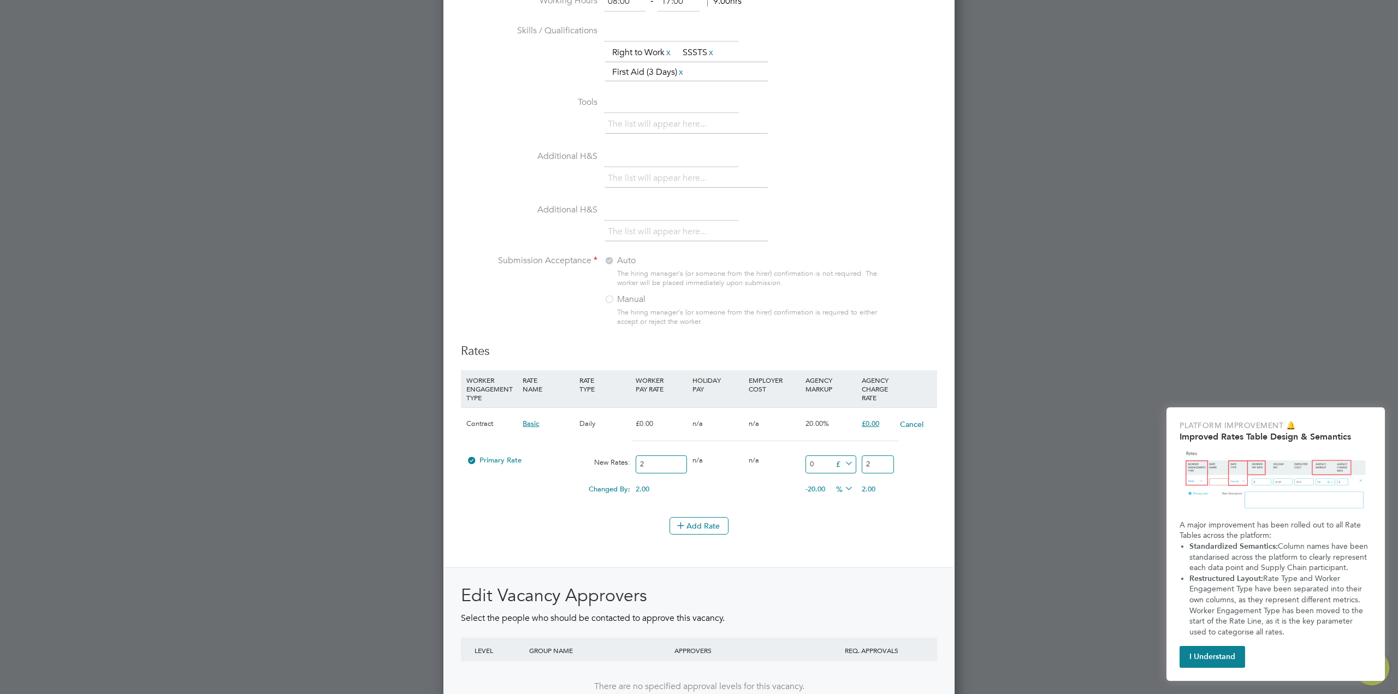
type input "20"
type input "202"
type input "202.1"
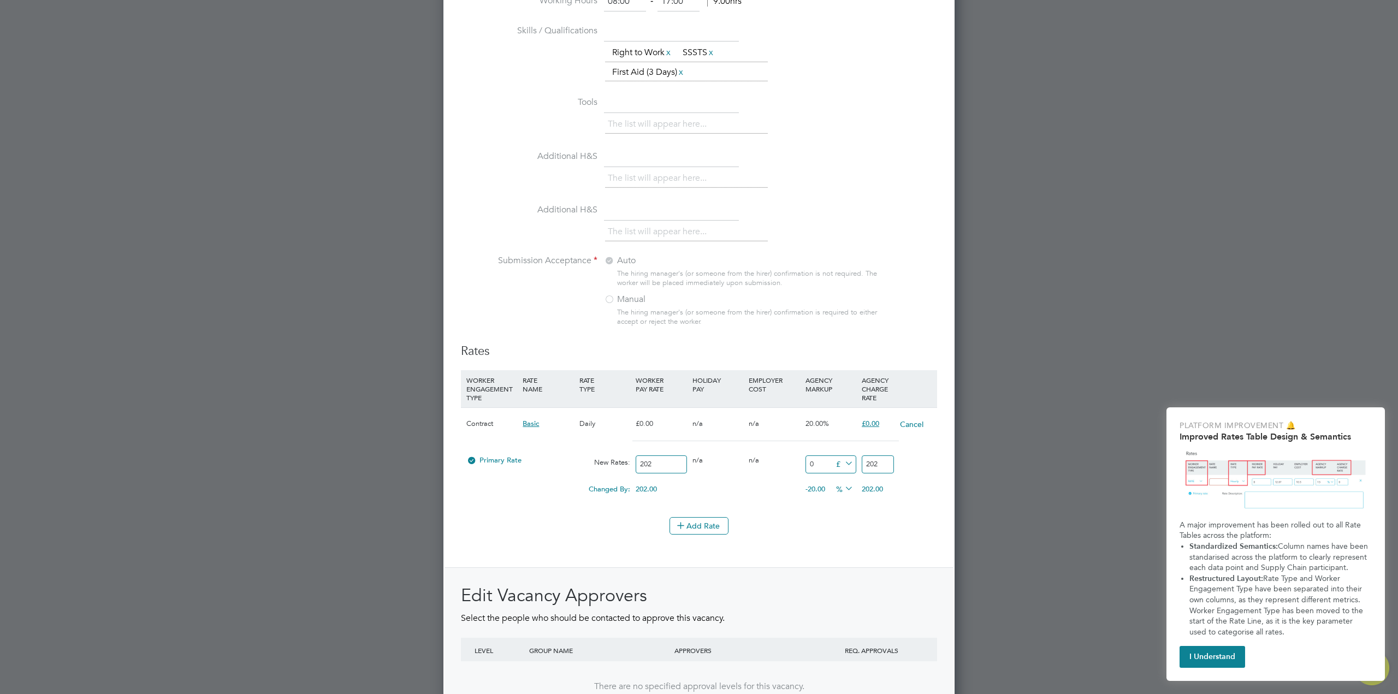
type input "202.1"
click at [719, 497] on div "Changed By: 202.10 0.00 0.00 -20.00 0 % 202.10" at bounding box center [699, 492] width 476 height 27
click at [834, 505] on div "Changed By: 202.10 0.00 0.00 -20.00 0 % 202.10" at bounding box center [699, 492] width 476 height 27
click at [704, 523] on button "Add Rate" at bounding box center [699, 525] width 59 height 17
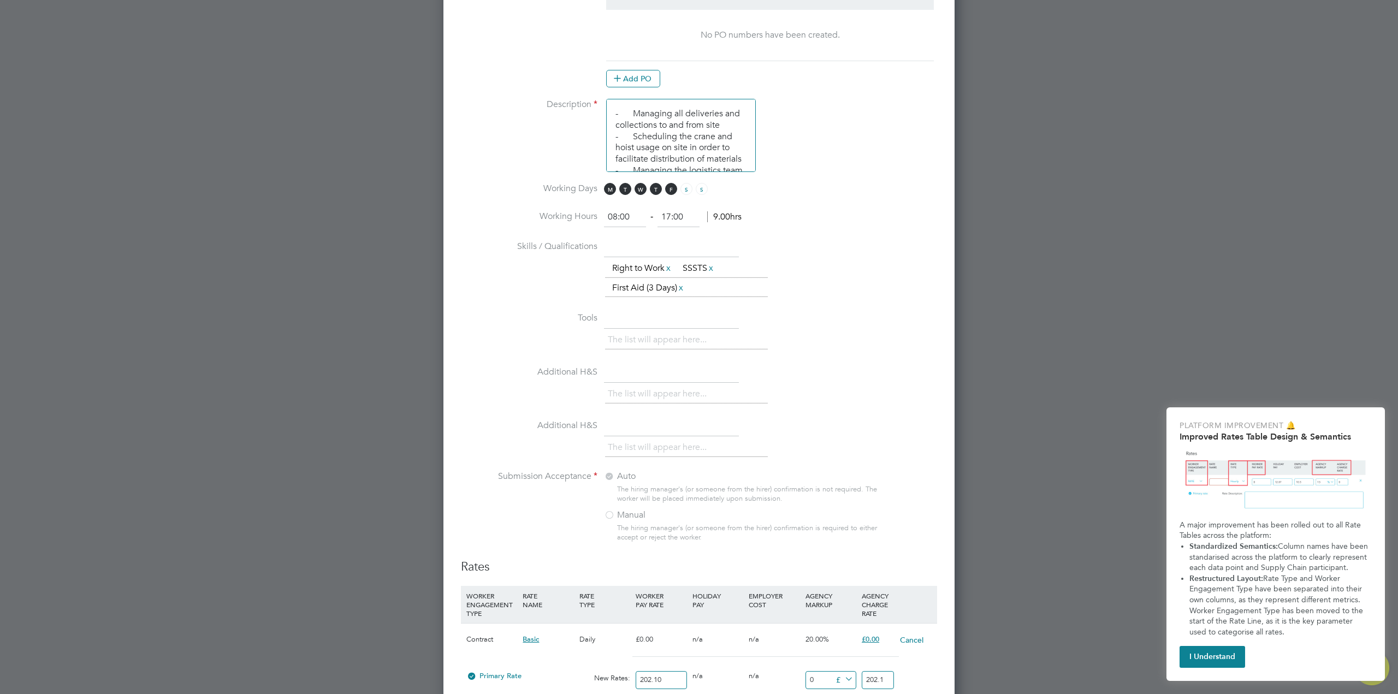
scroll to position [928, 0]
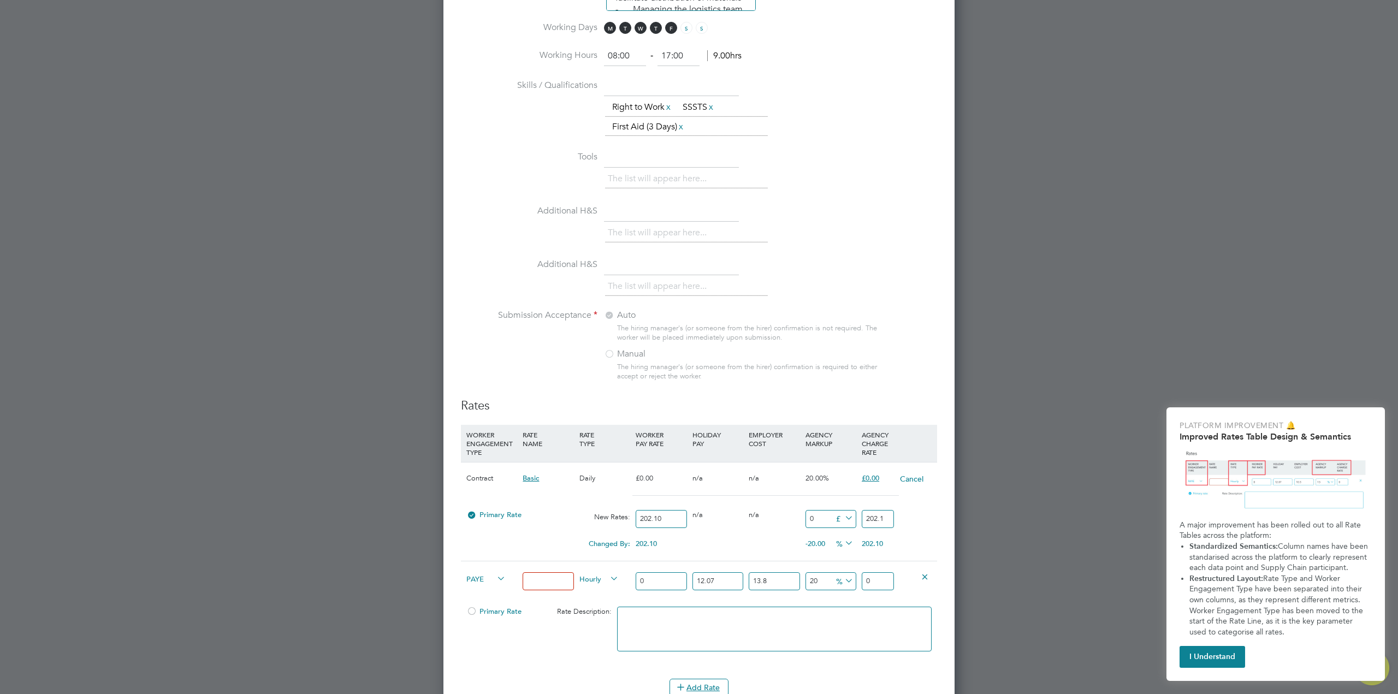
click at [927, 578] on icon at bounding box center [925, 576] width 8 height 8
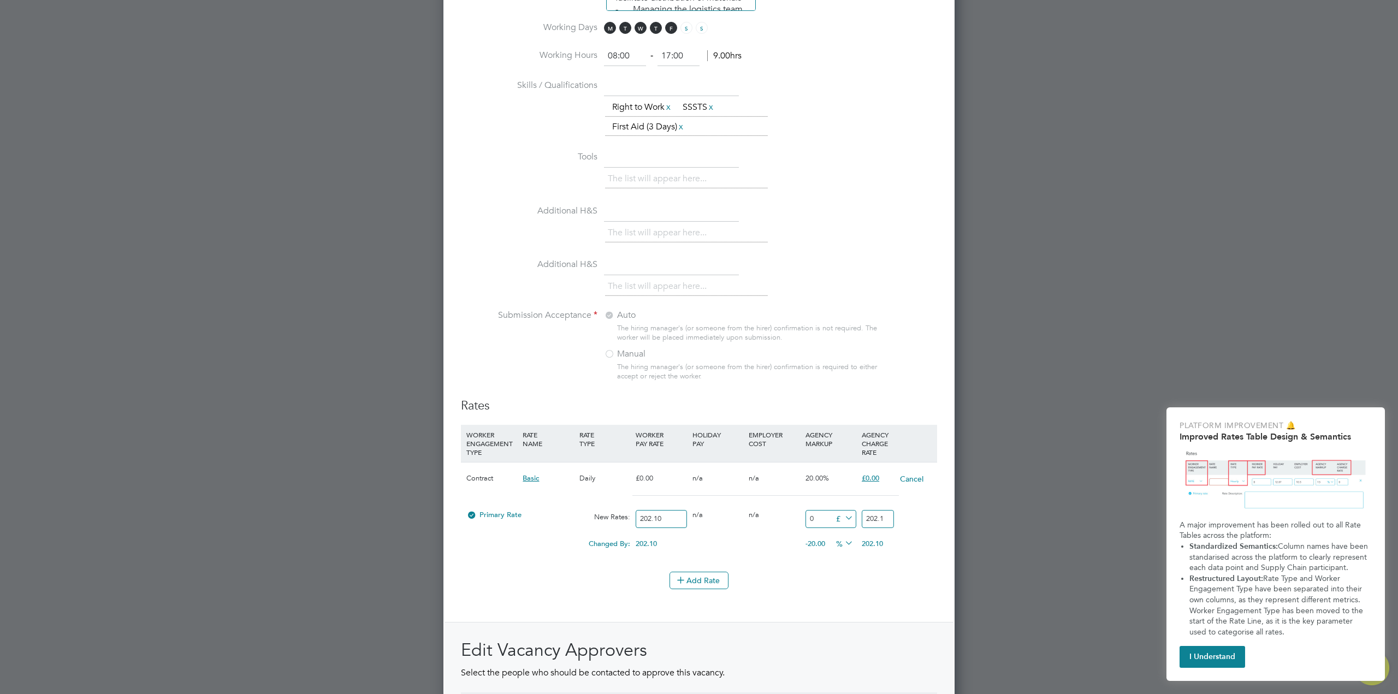
scroll to position [1752, 512]
click at [665, 520] on input "202.10" at bounding box center [661, 519] width 51 height 18
type input "202"
type input "20"
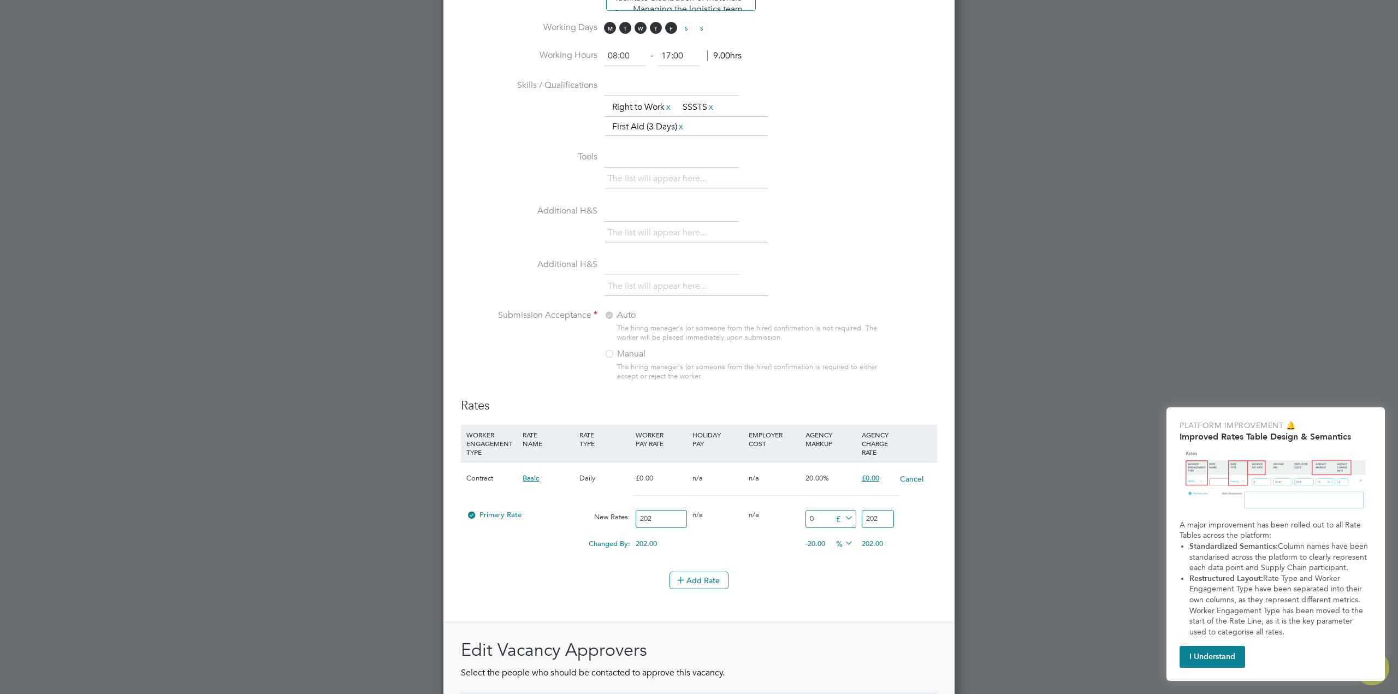
type input "20"
type input "2"
type input "22"
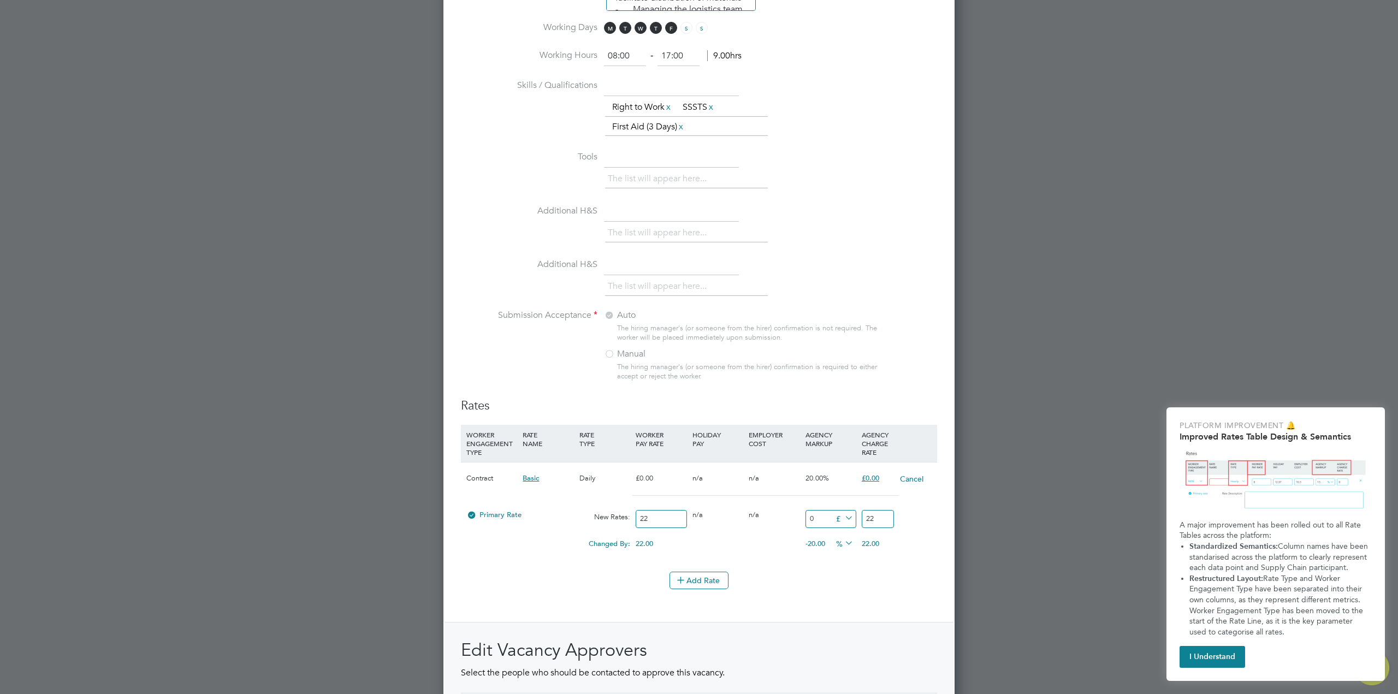
type input "22.4"
type input "22.46"
type input "22.4"
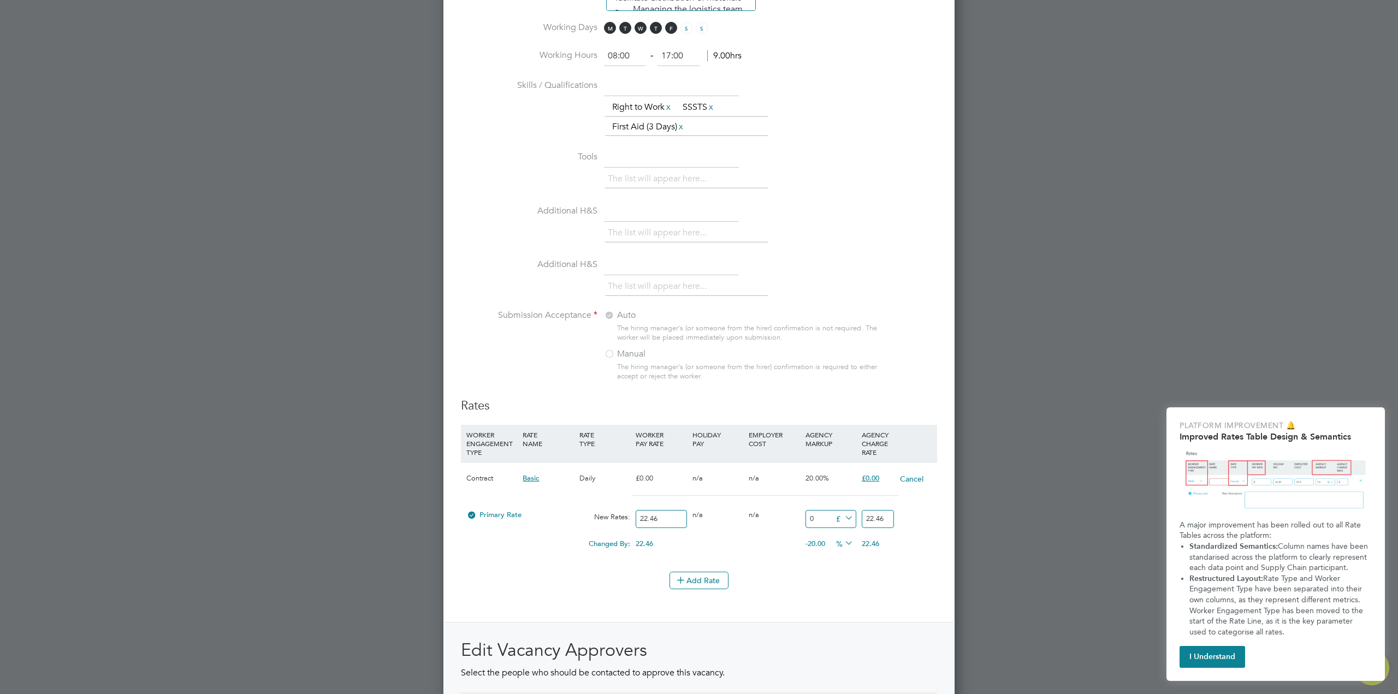
type input "22.4"
type input "22"
type input "22.4"
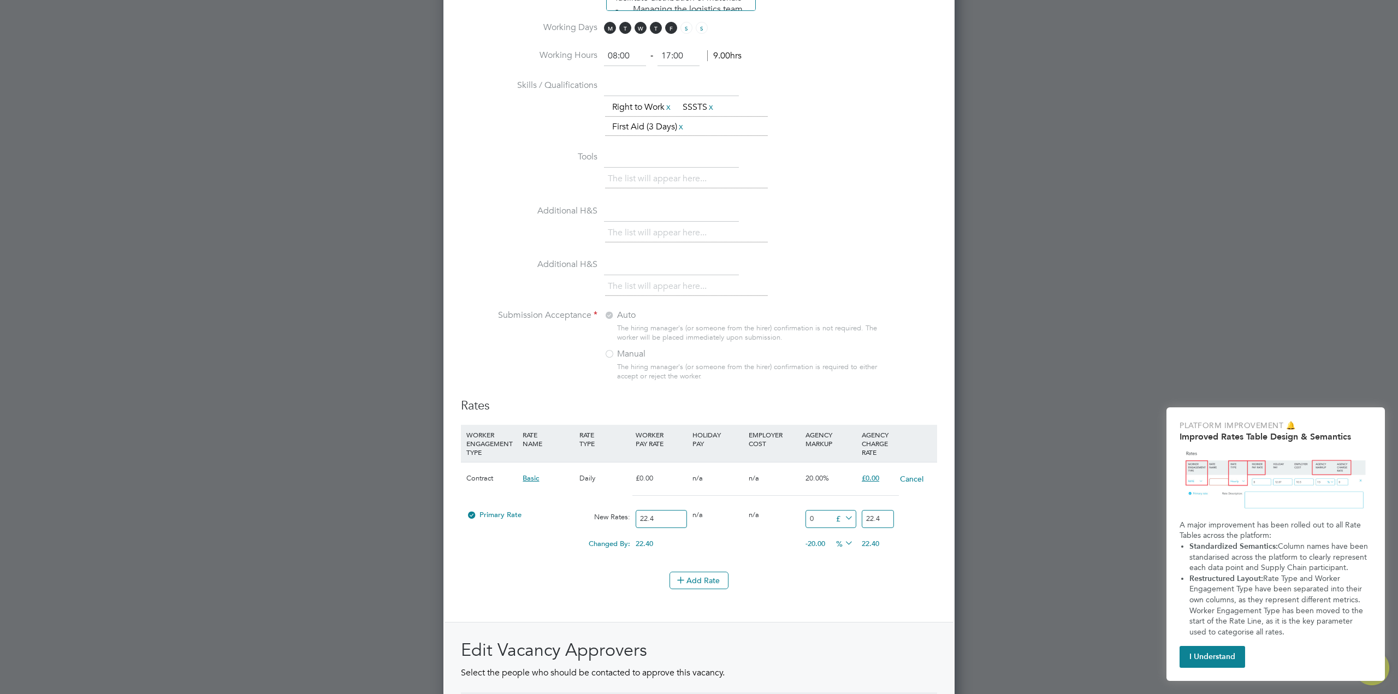
type input "22.46"
click at [810, 582] on div "Add Rate" at bounding box center [699, 580] width 476 height 17
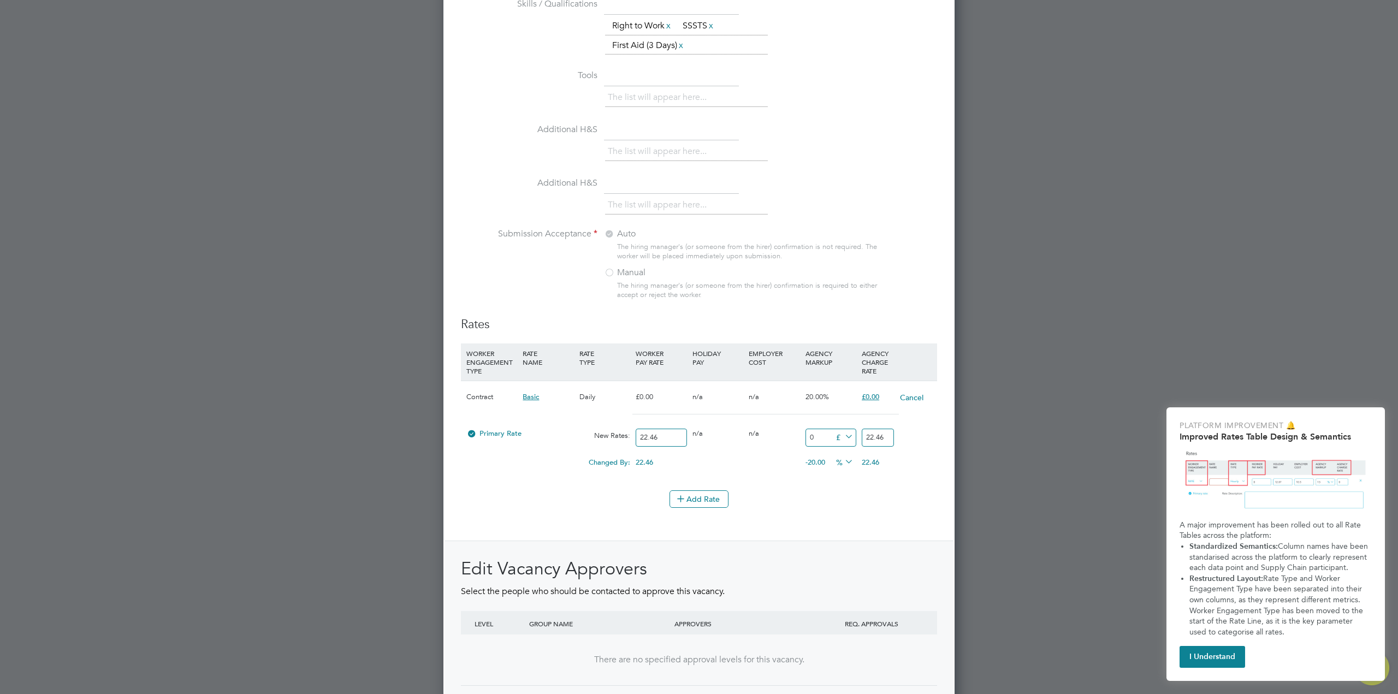
scroll to position [1099, 0]
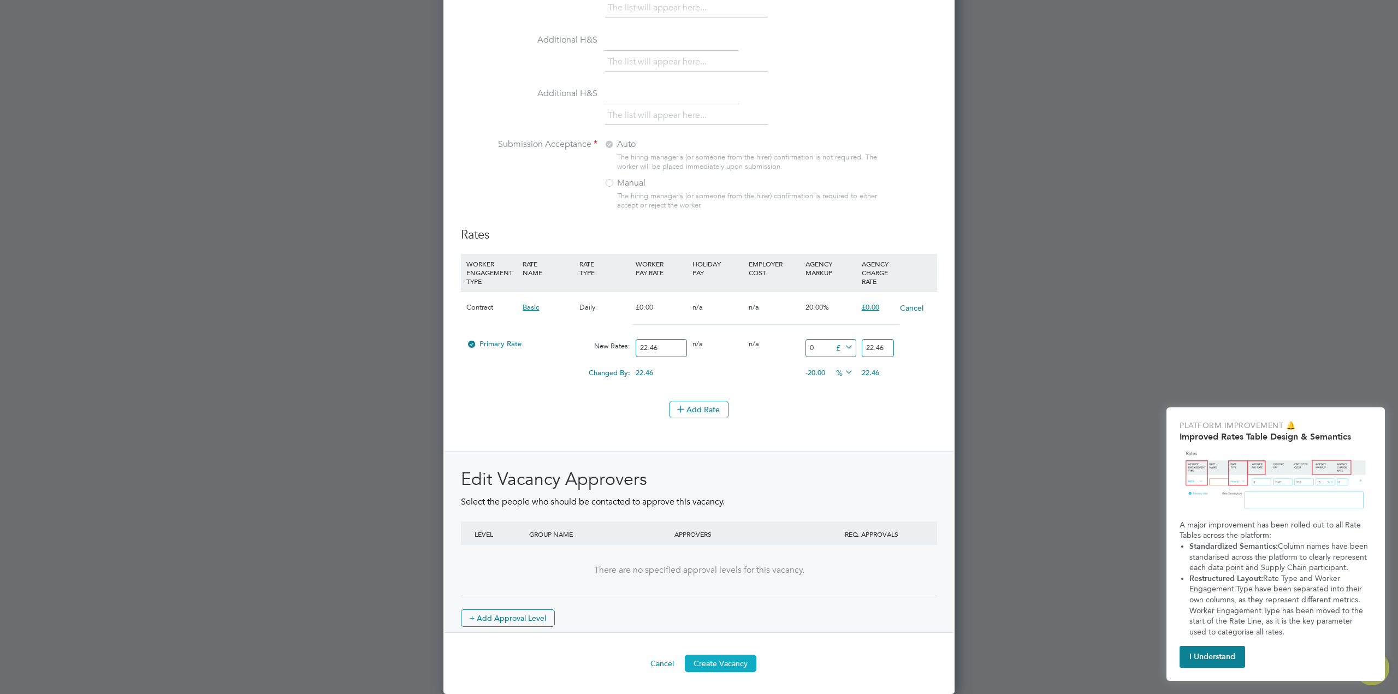
click at [708, 663] on button "Create Vacancy" at bounding box center [721, 663] width 72 height 17
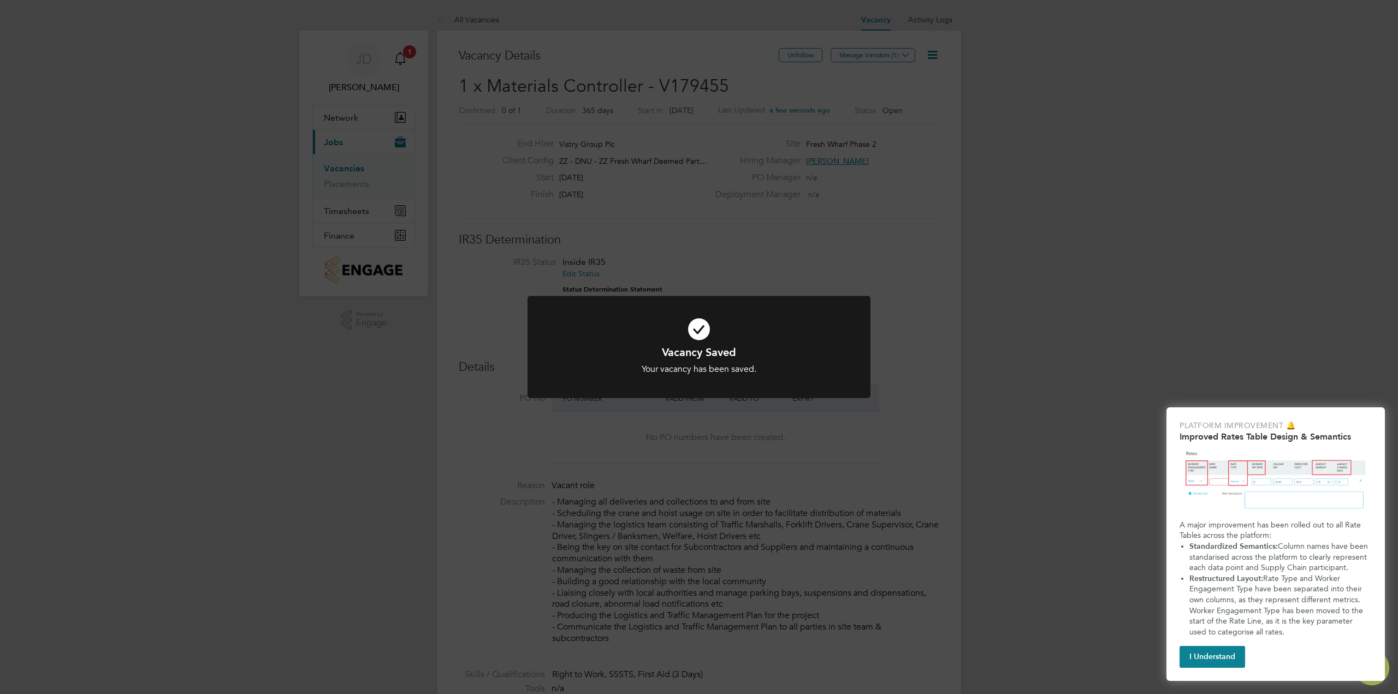
click at [921, 384] on div "Vacancy Saved Your vacancy has been saved. Cancel Okay" at bounding box center [699, 347] width 1398 height 694
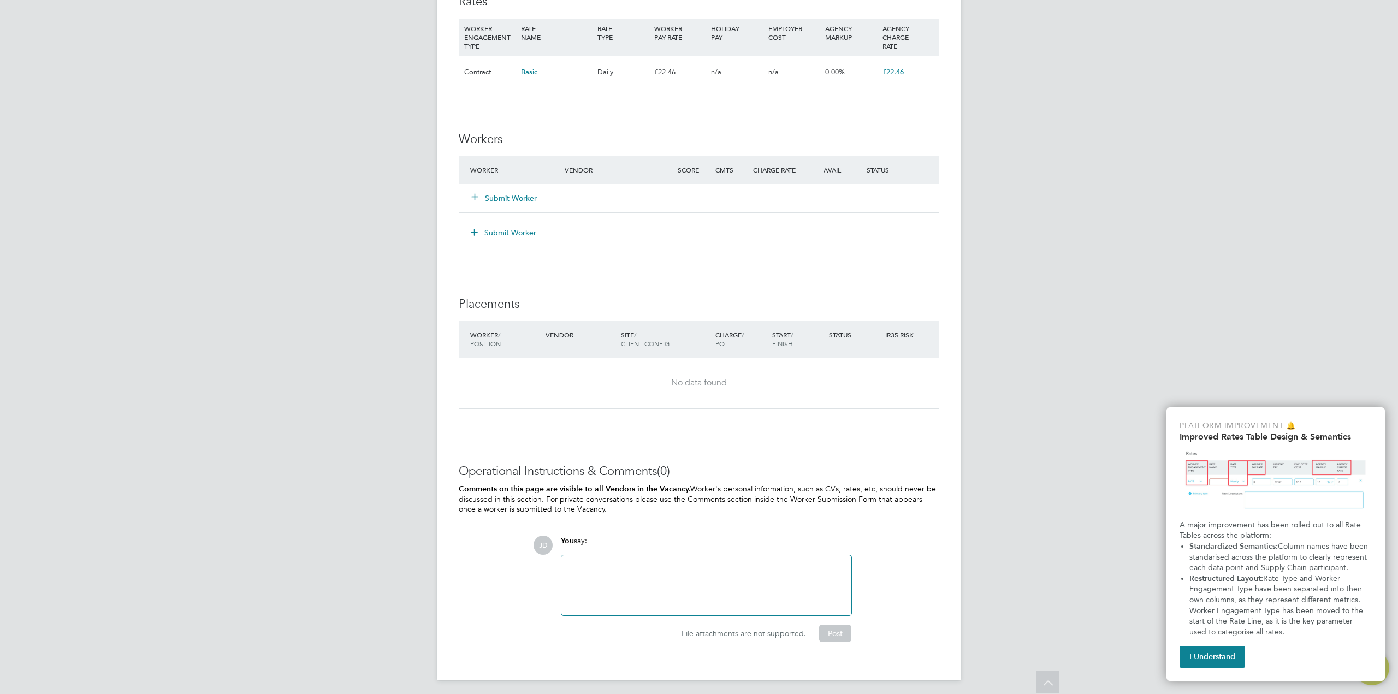
scroll to position [887, 0]
click at [580, 567] on div at bounding box center [706, 582] width 277 height 47
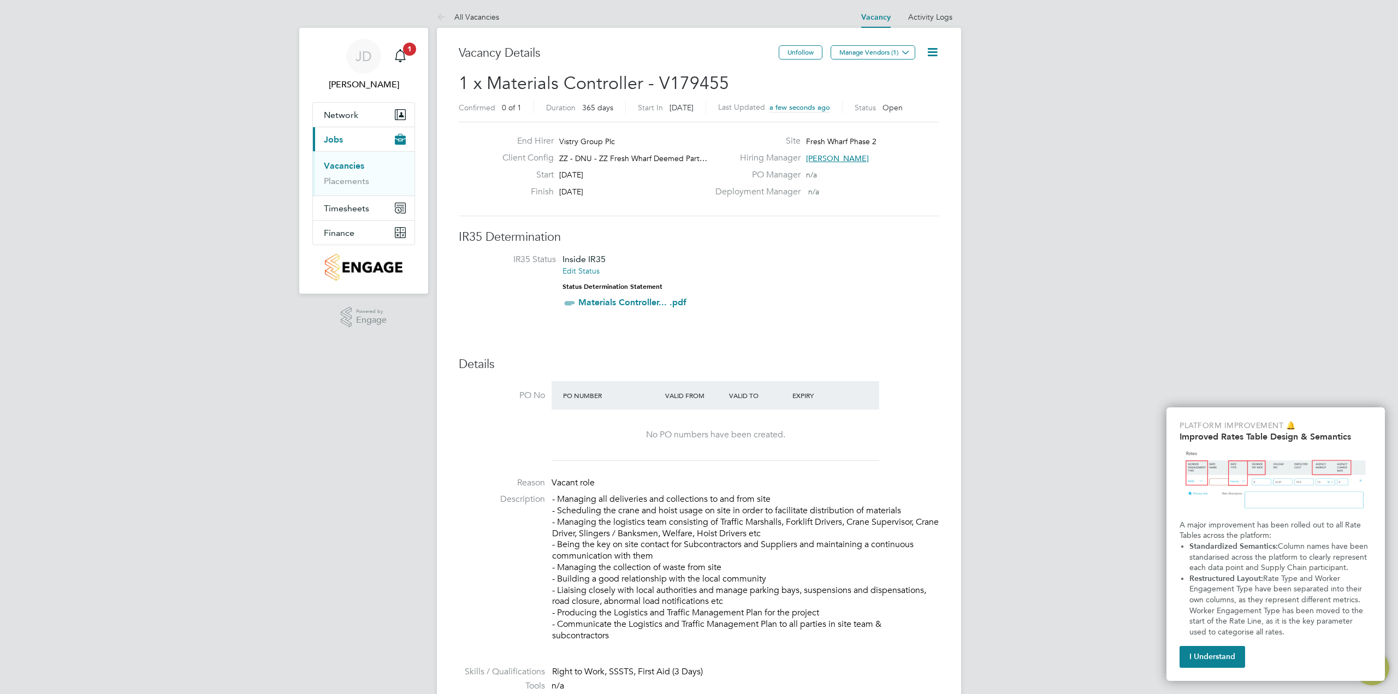
scroll to position [0, 0]
click at [887, 48] on button "Manage Vendors (1)" at bounding box center [873, 55] width 85 height 14
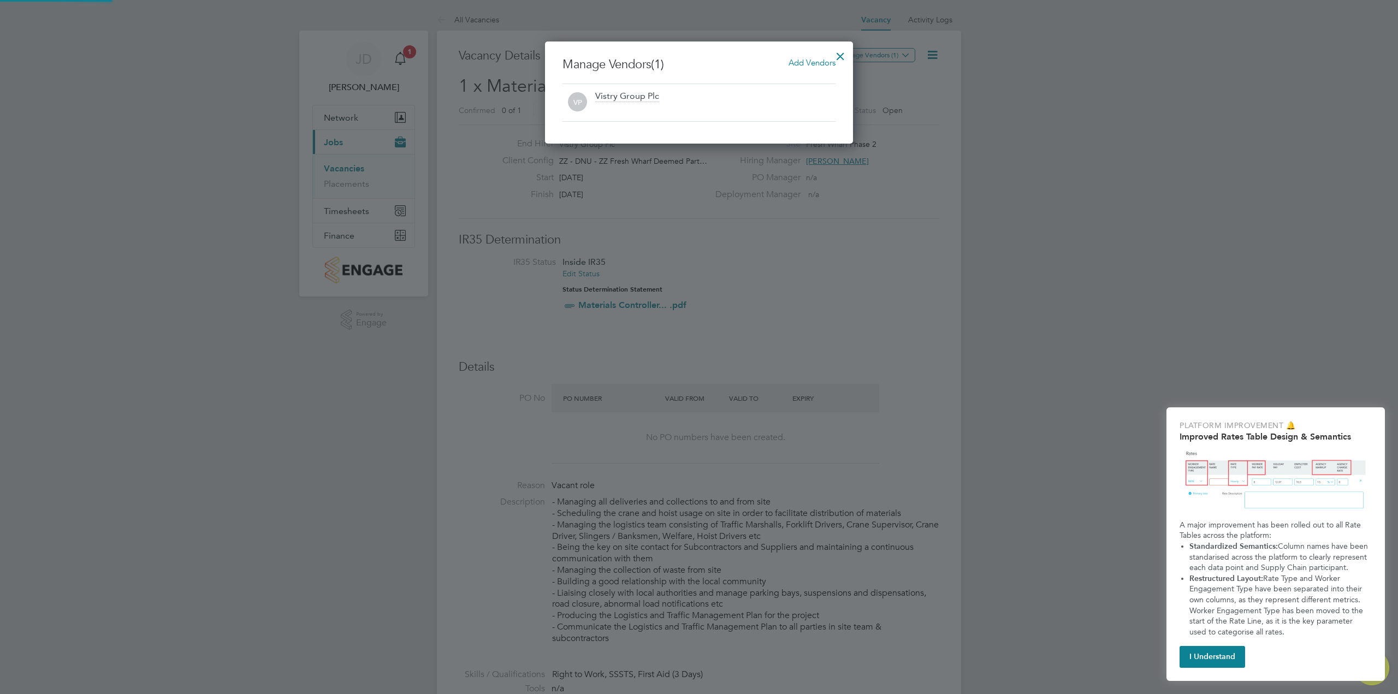
scroll to position [102, 309]
click at [626, 96] on div "Vistry Group Plc" at bounding box center [627, 97] width 64 height 12
click at [815, 64] on span "Add Vendors" at bounding box center [812, 62] width 47 height 10
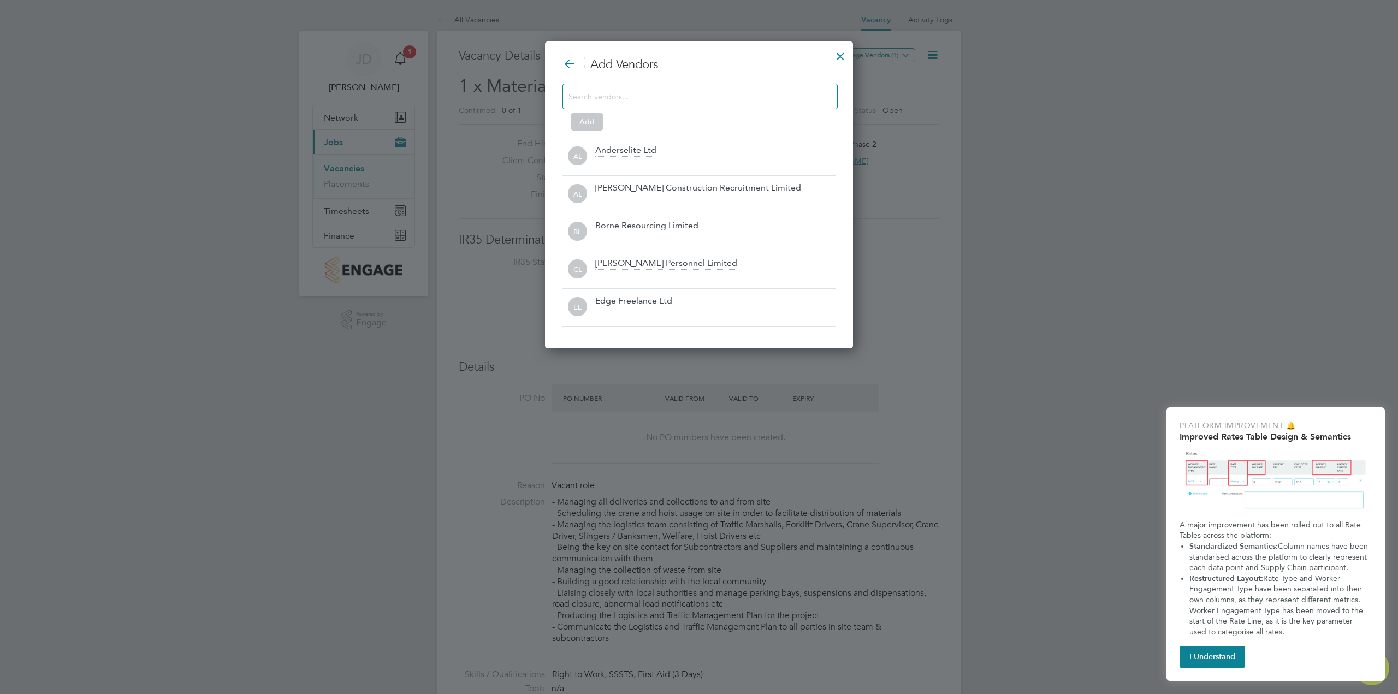
scroll to position [307, 309]
click at [666, 188] on div "Andrew Construction Recruitment Limited" at bounding box center [698, 188] width 206 height 12
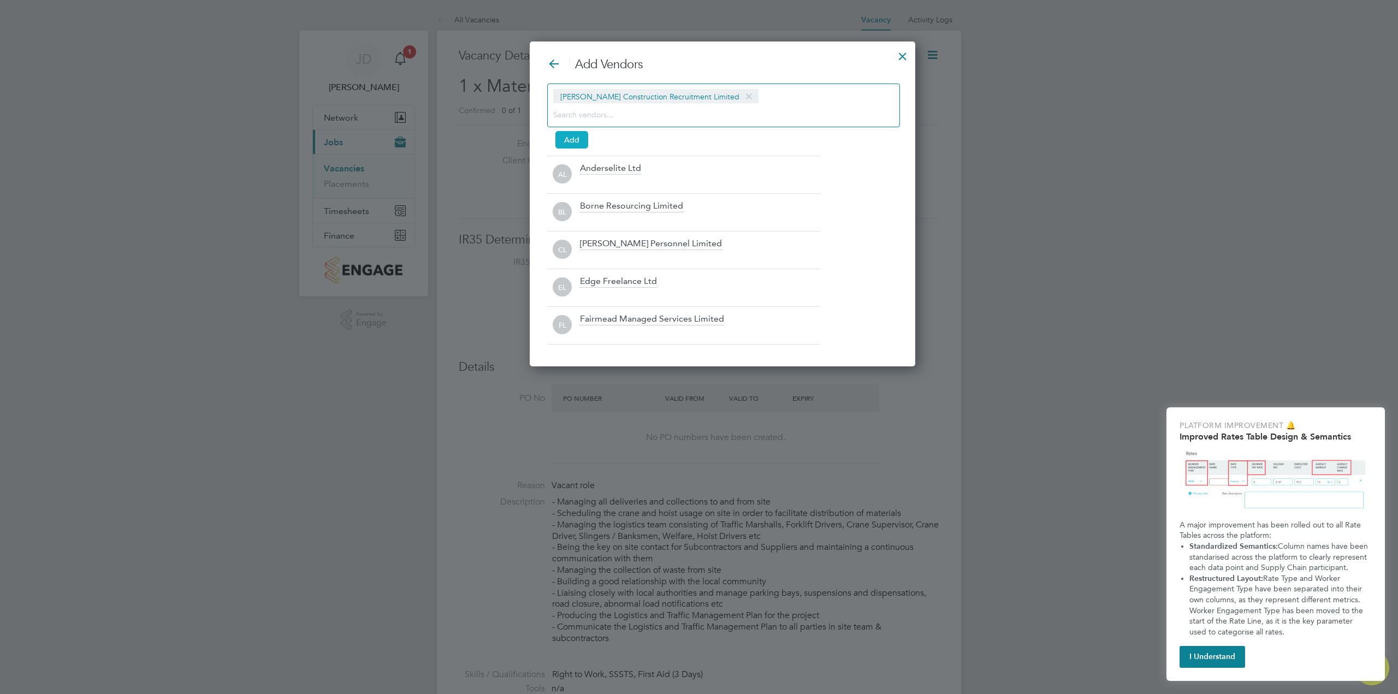
click at [571, 138] on button "Add" at bounding box center [571, 139] width 33 height 17
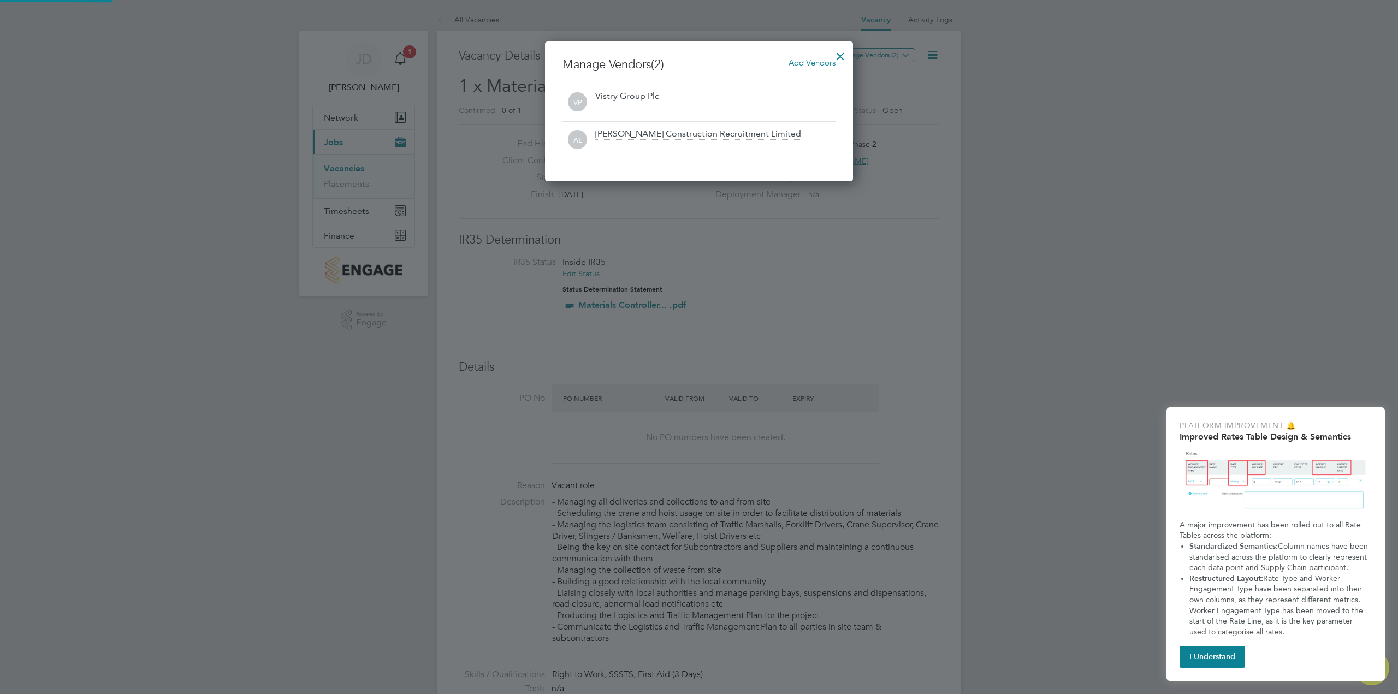
scroll to position [140, 309]
click at [840, 58] on div at bounding box center [841, 54] width 20 height 20
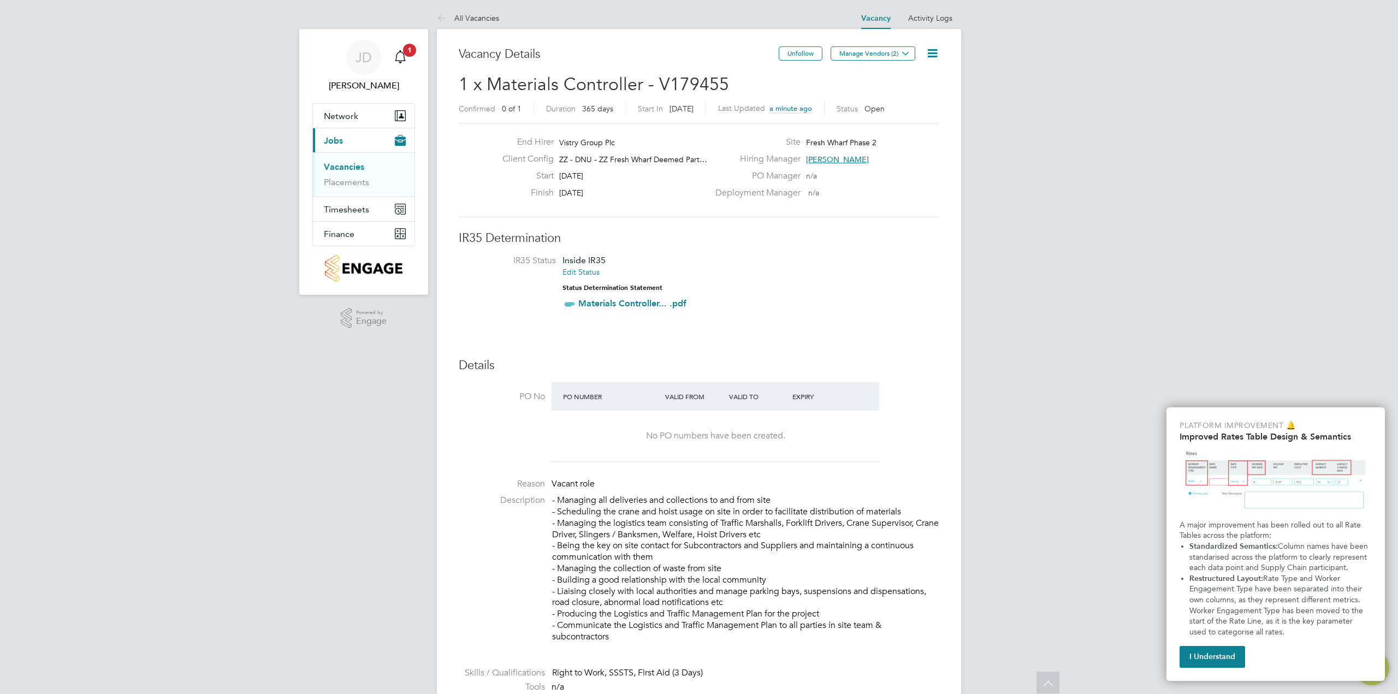
scroll to position [0, 0]
click at [623, 304] on link "Materials Controller... .pdf" at bounding box center [632, 305] width 108 height 10
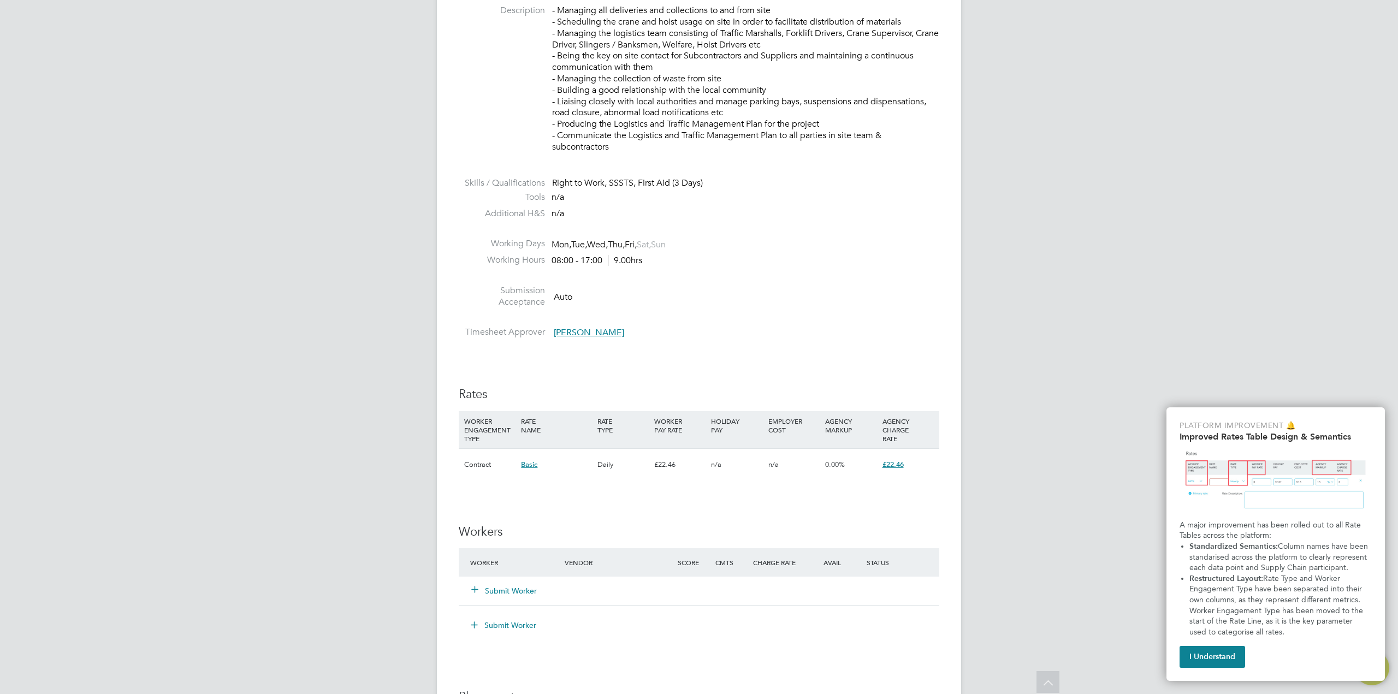
scroll to position [546, 0]
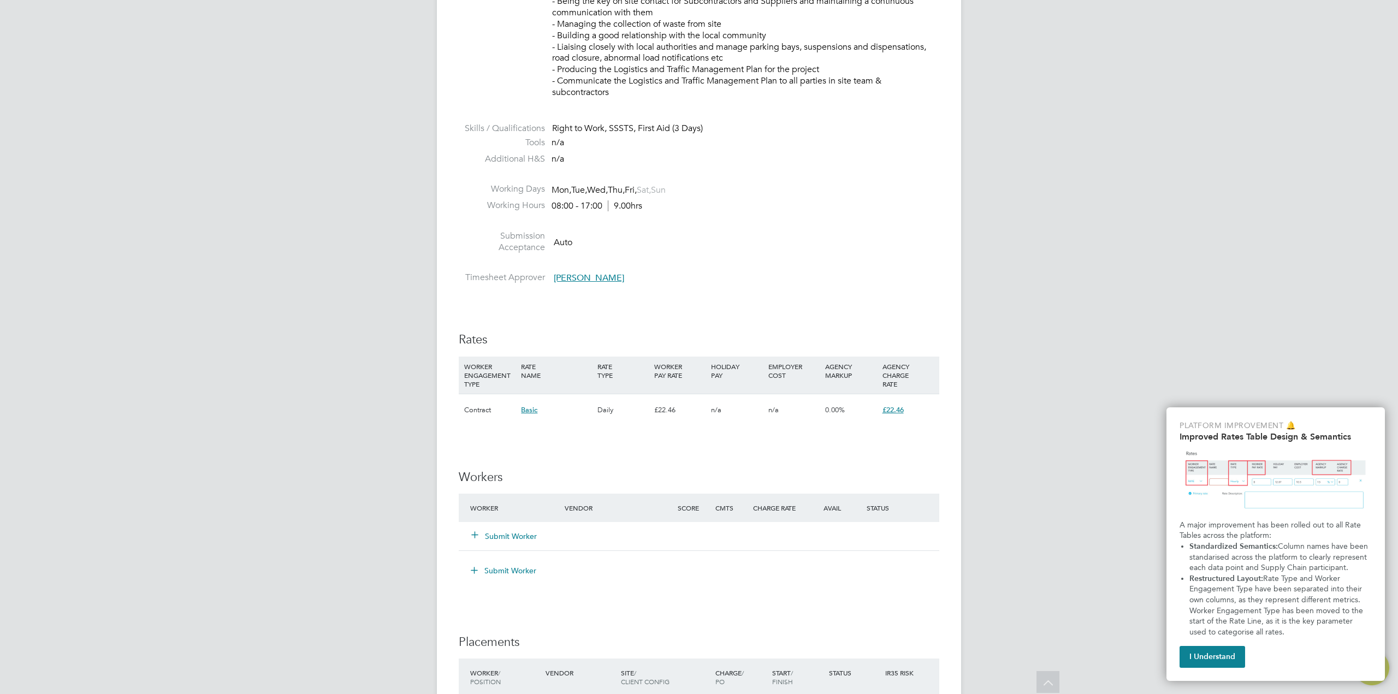
click at [892, 410] on span "£22.46" at bounding box center [892, 409] width 21 height 9
click at [894, 410] on span "£22.46" at bounding box center [892, 409] width 21 height 9
click at [894, 408] on span "£22.46" at bounding box center [892, 409] width 21 height 9
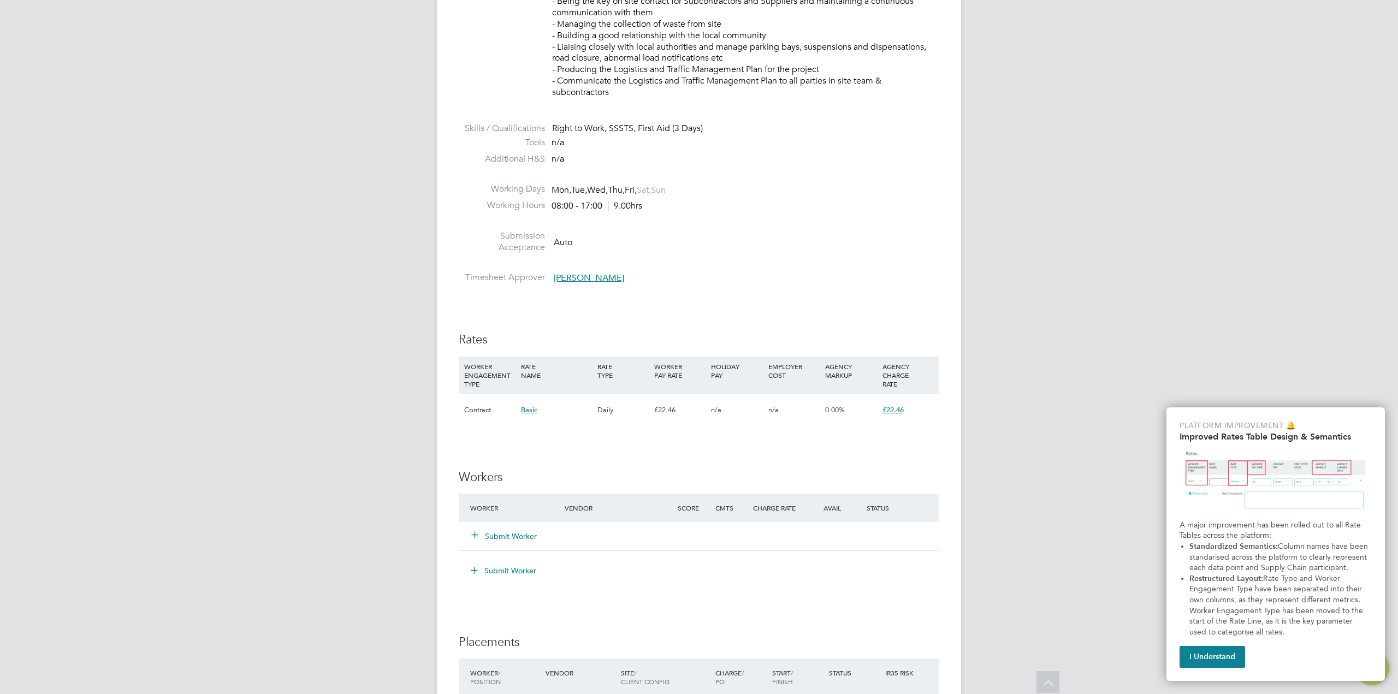
click at [894, 408] on span "£22.46" at bounding box center [892, 409] width 21 height 9
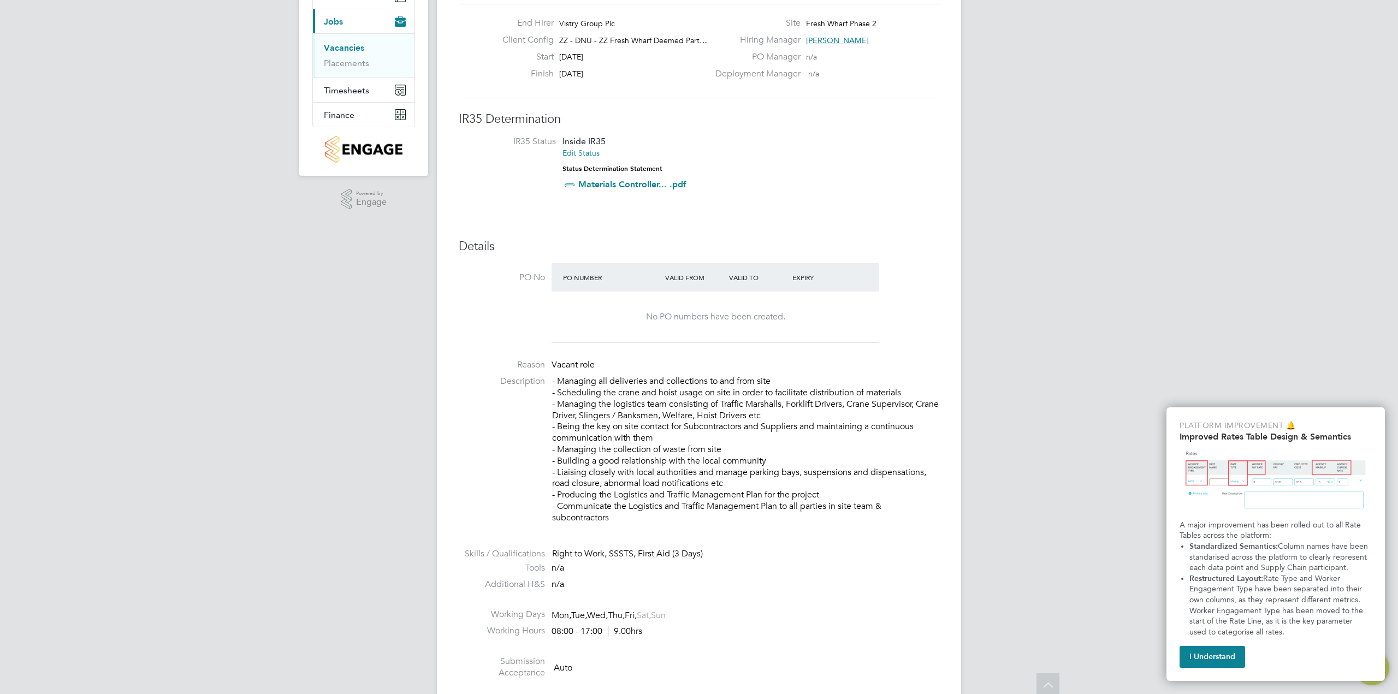
scroll to position [0, 0]
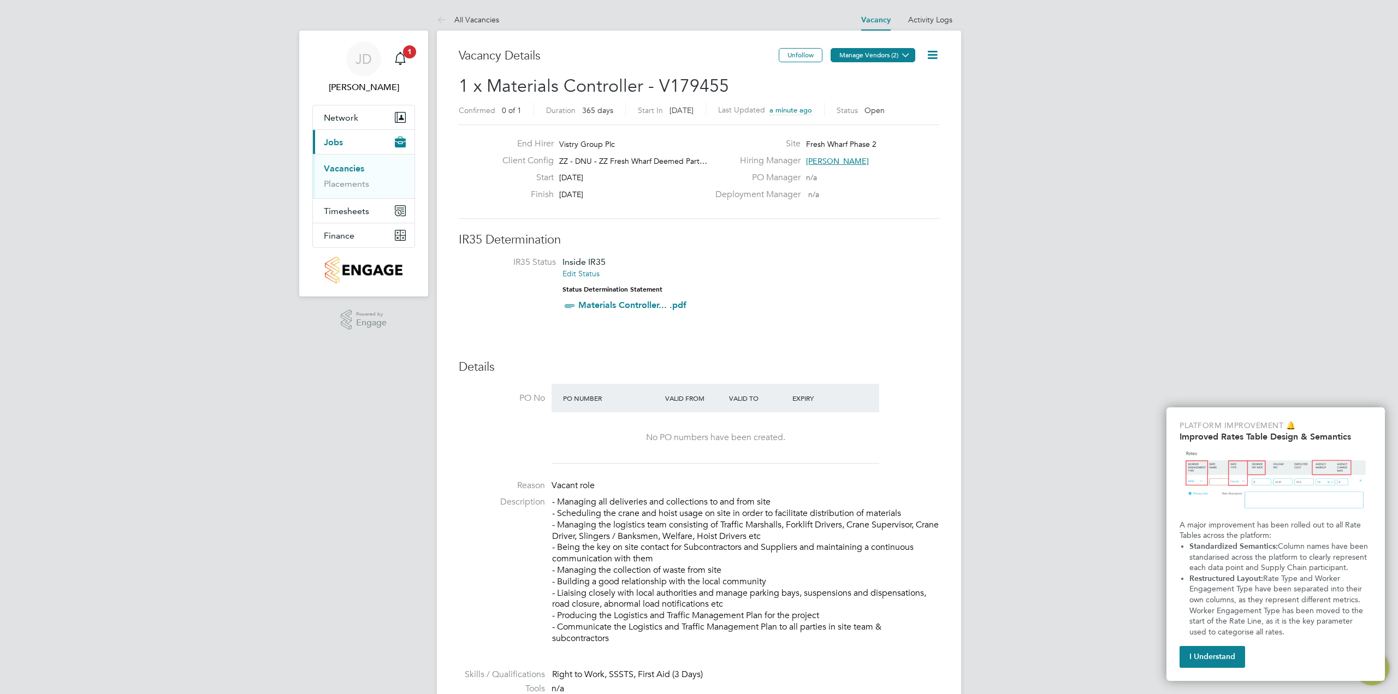
click at [869, 56] on button "Manage Vendors (2)" at bounding box center [873, 55] width 85 height 14
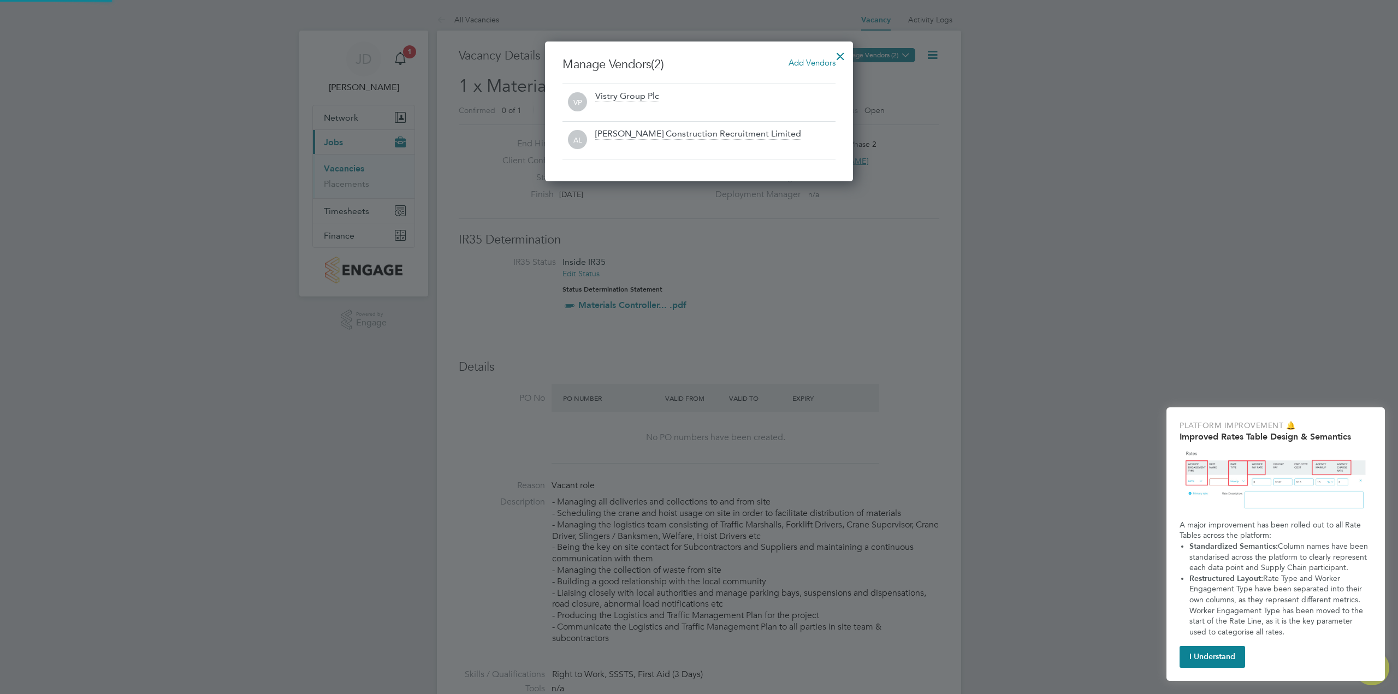
scroll to position [140, 309]
click at [844, 57] on div at bounding box center [841, 54] width 20 height 20
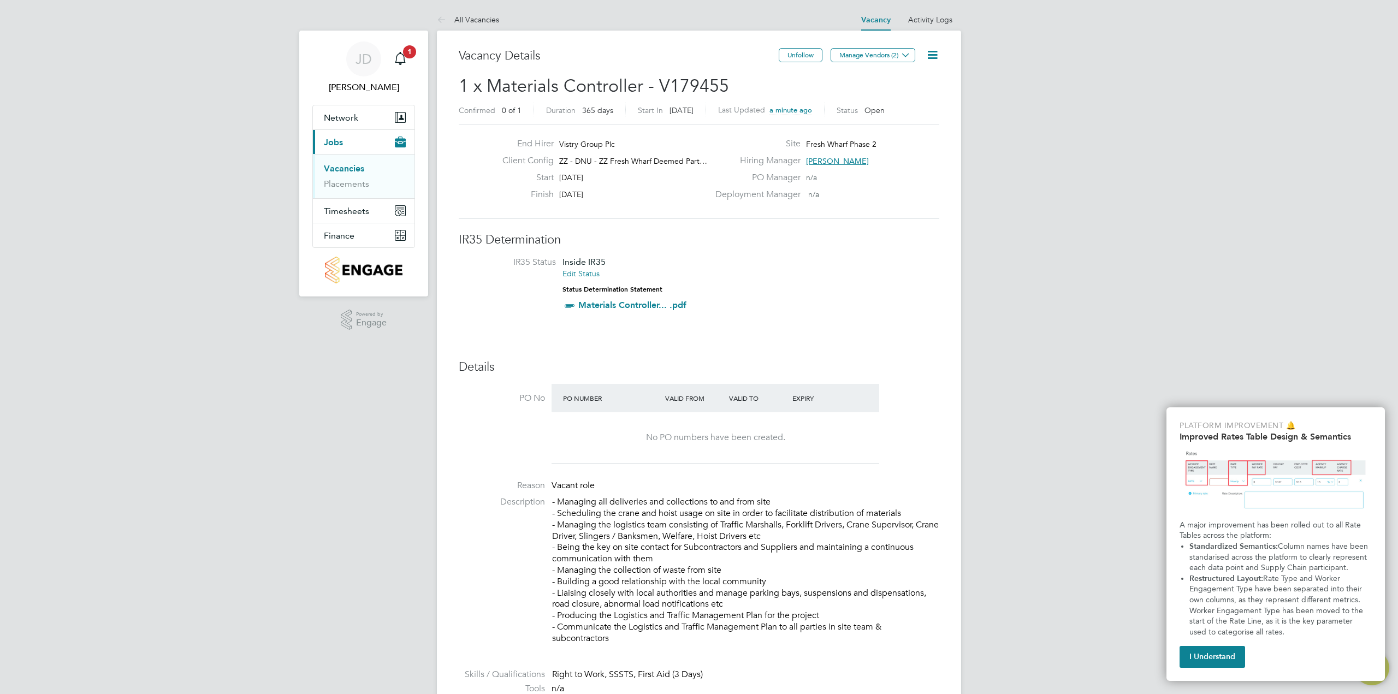
drag, startPoint x: 1223, startPoint y: 657, endPoint x: 1213, endPoint y: 637, distance: 23.2
click at [1223, 657] on button "I Understand" at bounding box center [1213, 657] width 66 height 22
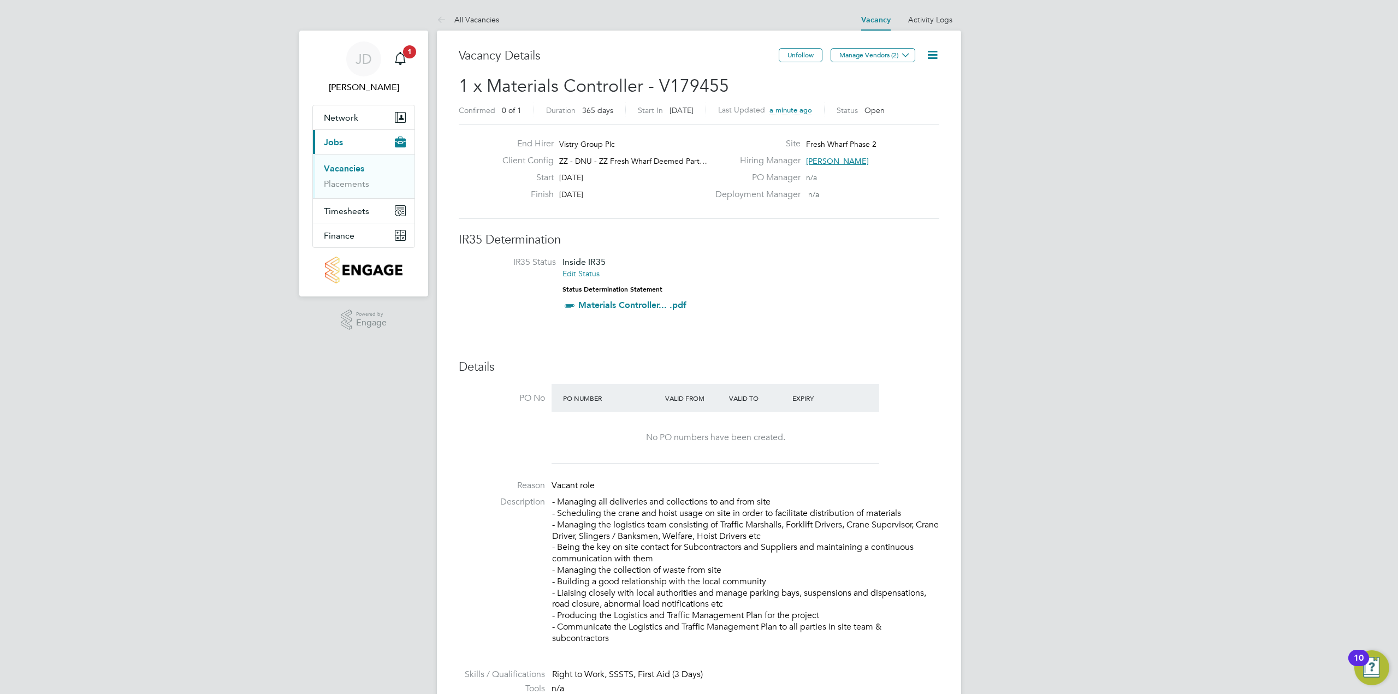
click at [933, 50] on icon at bounding box center [933, 55] width 14 height 14
click at [902, 77] on li "Edit Vacancy e" at bounding box center [905, 80] width 63 height 15
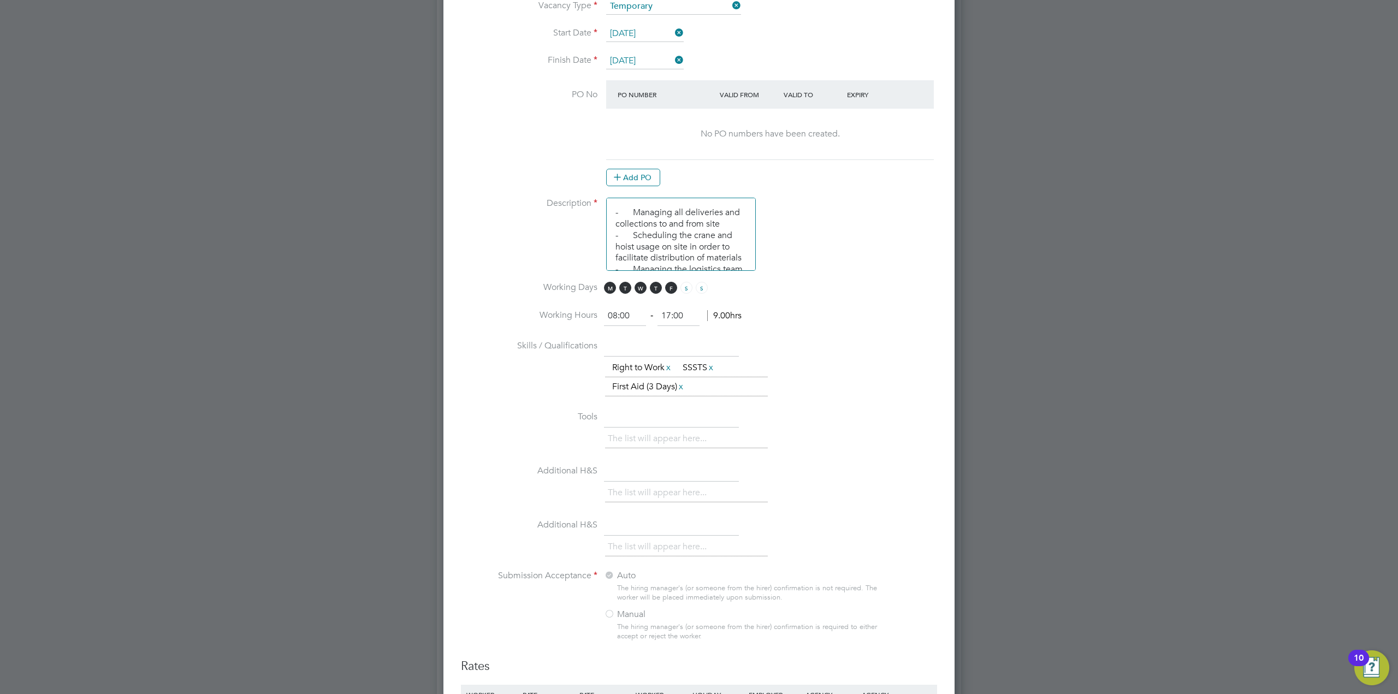
scroll to position [874, 0]
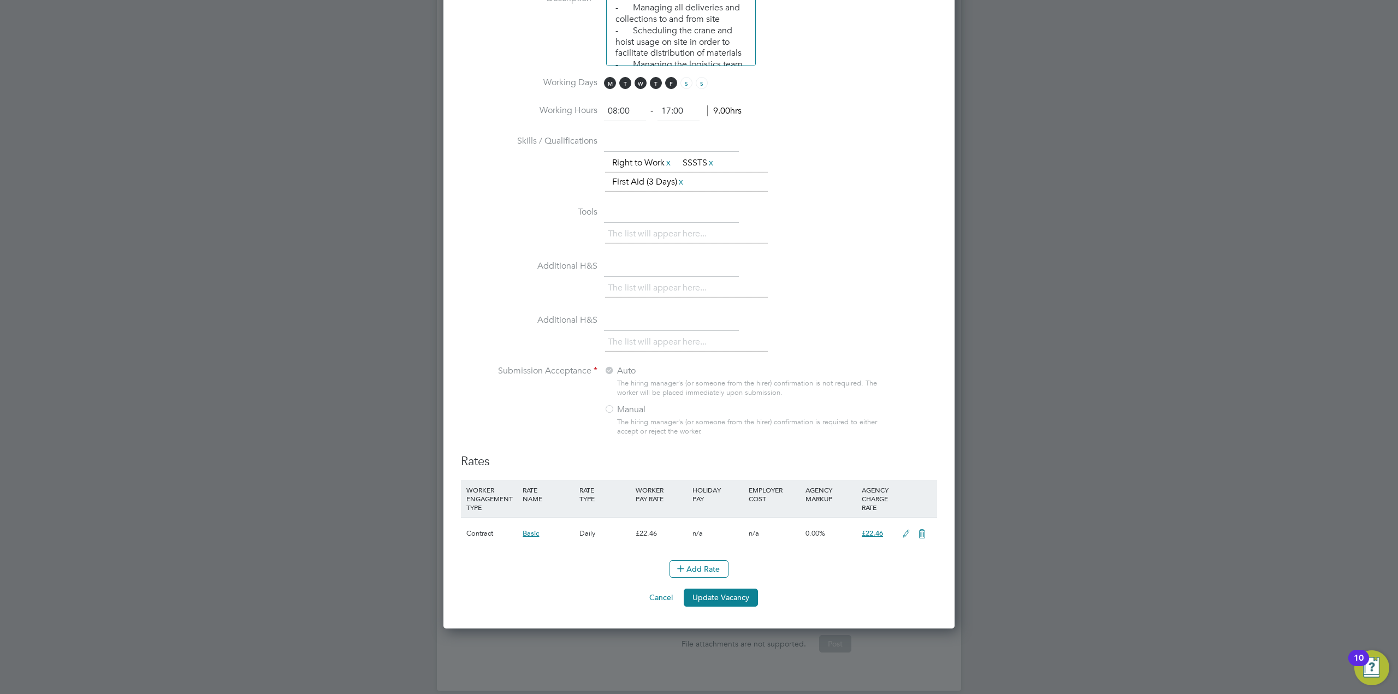
click at [872, 536] on span "£22.46" at bounding box center [872, 533] width 21 height 9
click at [907, 532] on icon at bounding box center [906, 534] width 14 height 9
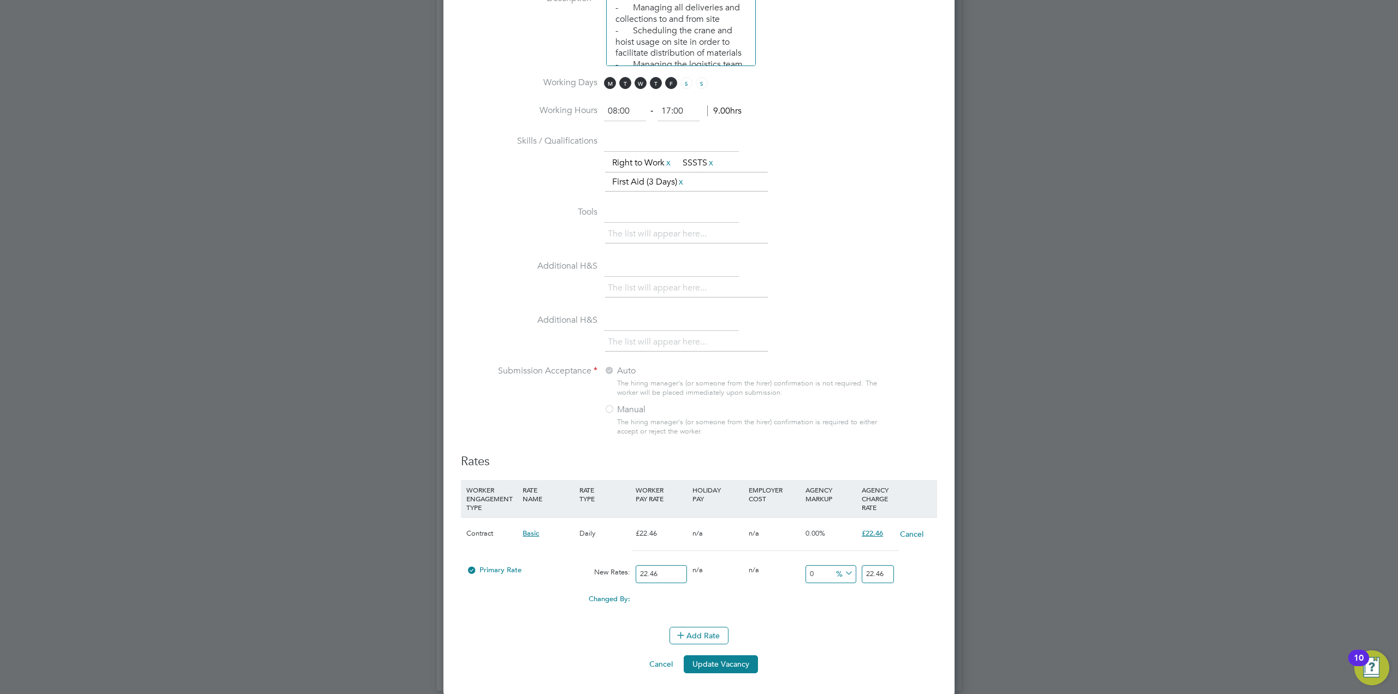
click at [665, 578] on input "22.46" at bounding box center [661, 574] width 51 height 18
type input "22.4"
type input "22"
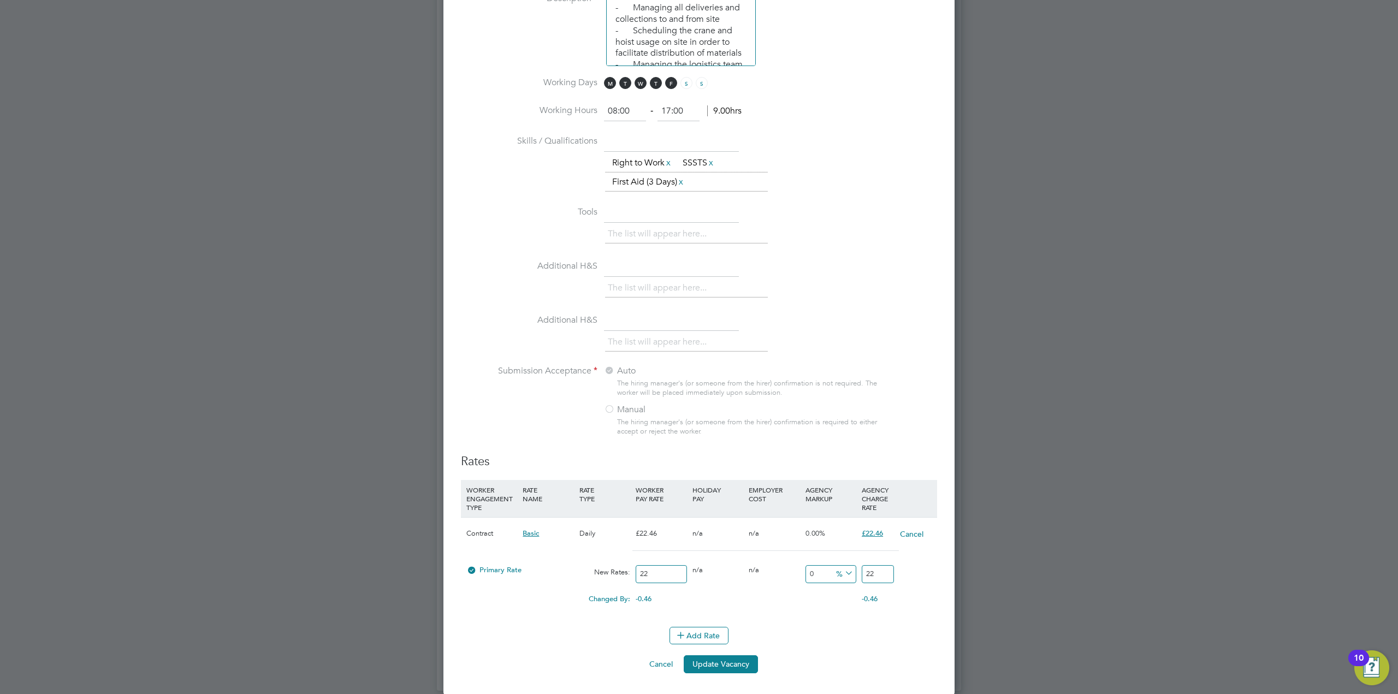
type input "2"
type input "20"
type input "201"
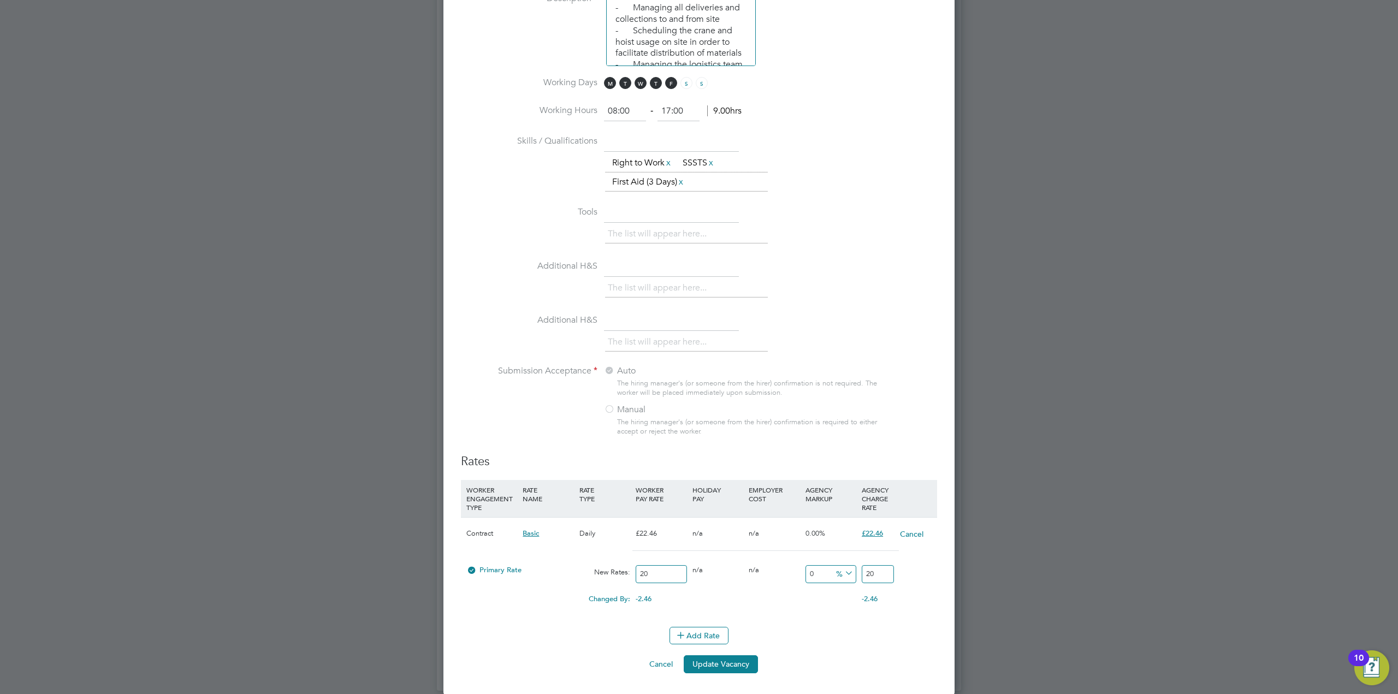
type input "201"
type input "201.1"
type input "201"
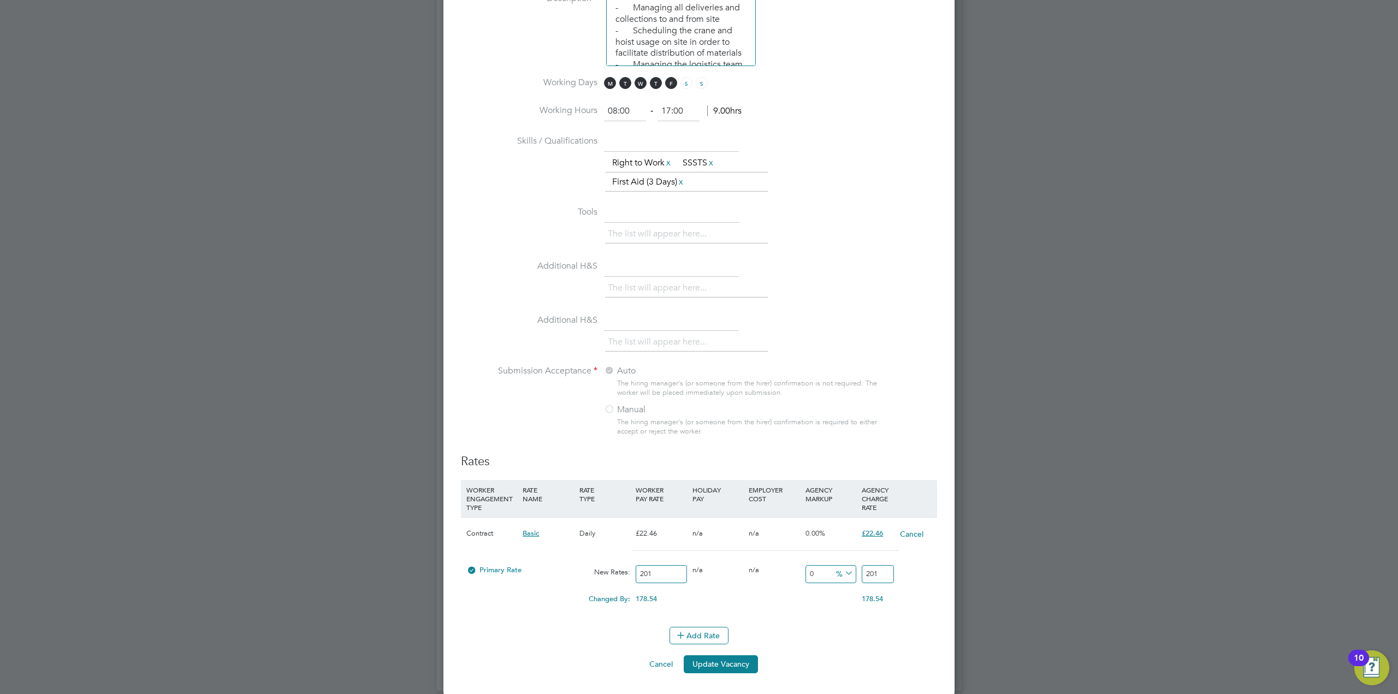
type input "20"
type input "2"
type input "20"
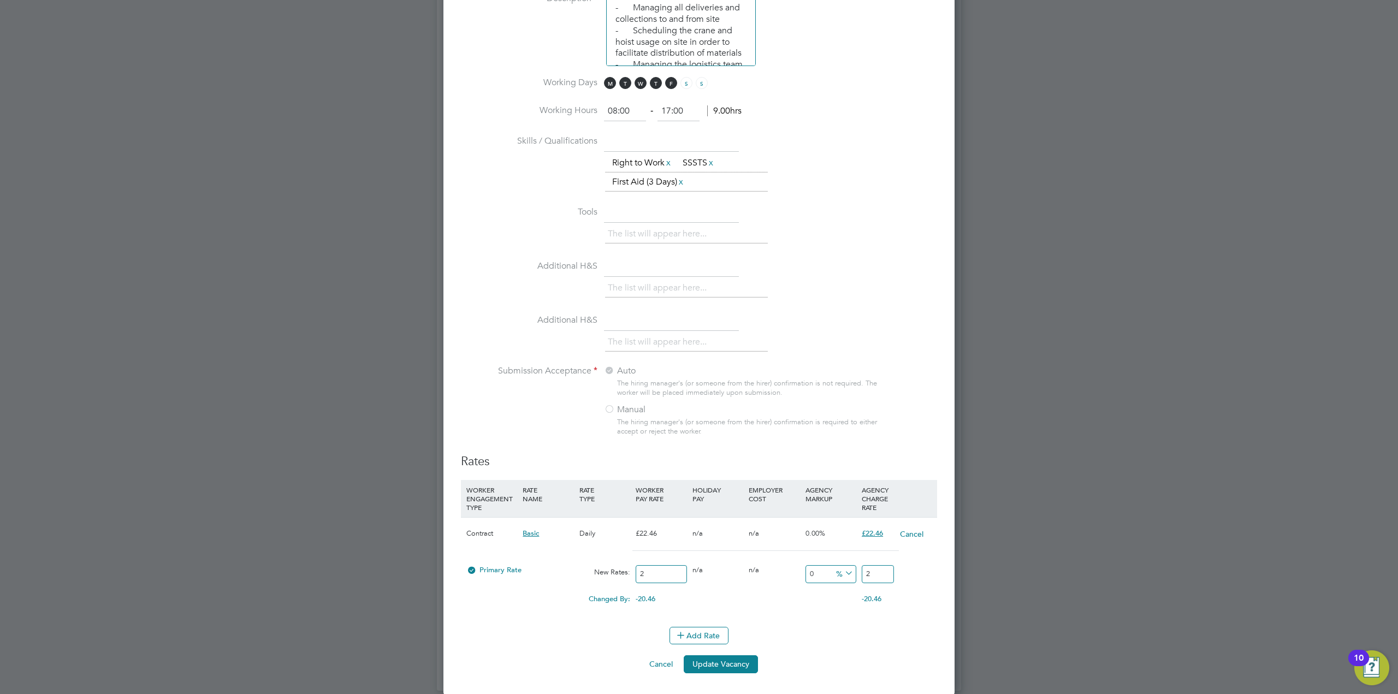
type input "20"
type input "202"
type input "202.1"
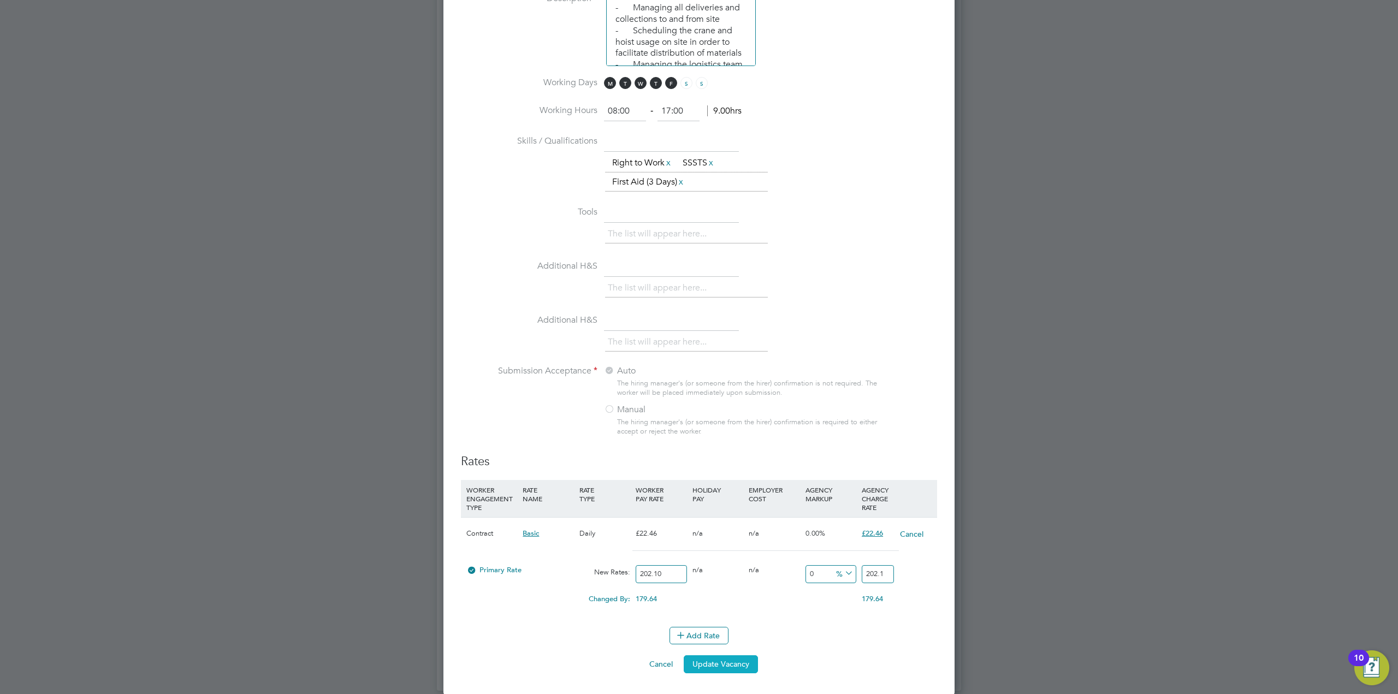
type input "202.10"
click at [712, 664] on button "Update Vacancy" at bounding box center [721, 663] width 74 height 17
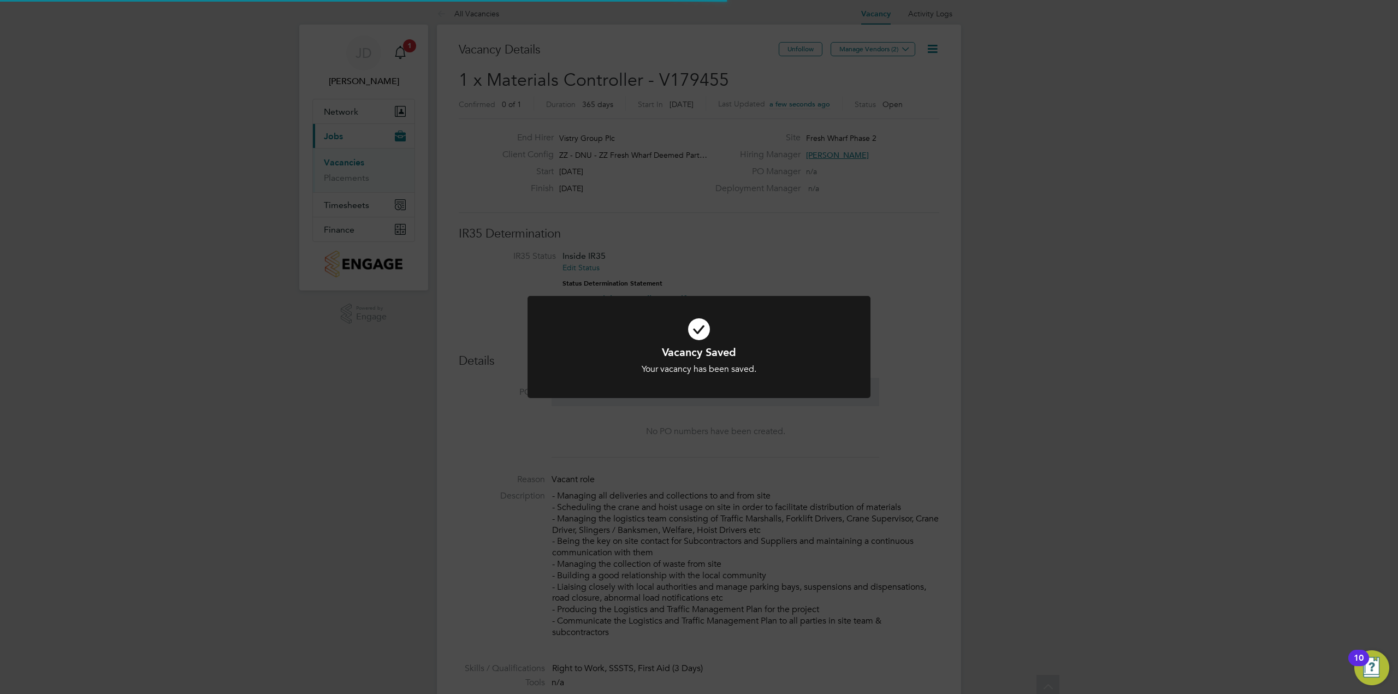
scroll to position [0, 0]
click at [887, 443] on div "Vacancy Saved Your vacancy has been saved. Cancel Okay" at bounding box center [699, 347] width 1398 height 694
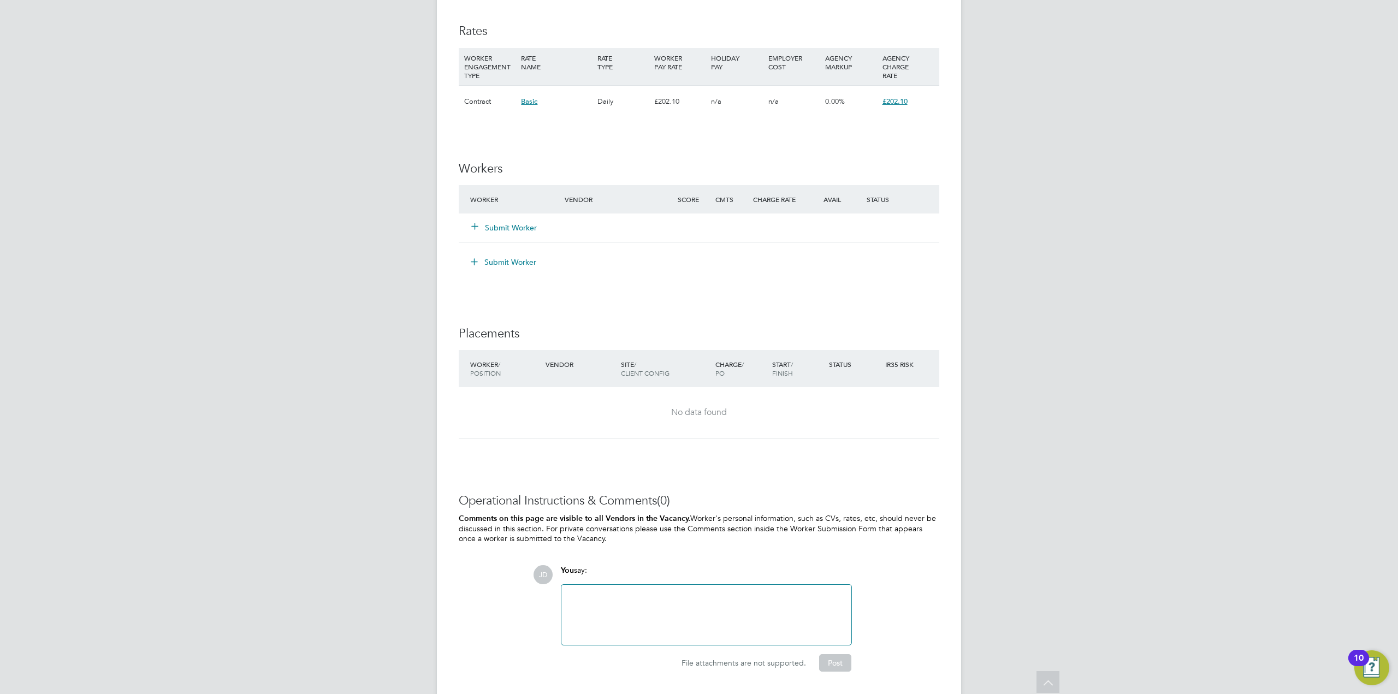
scroll to position [887, 0]
